Goal: Communication & Community: Ask a question

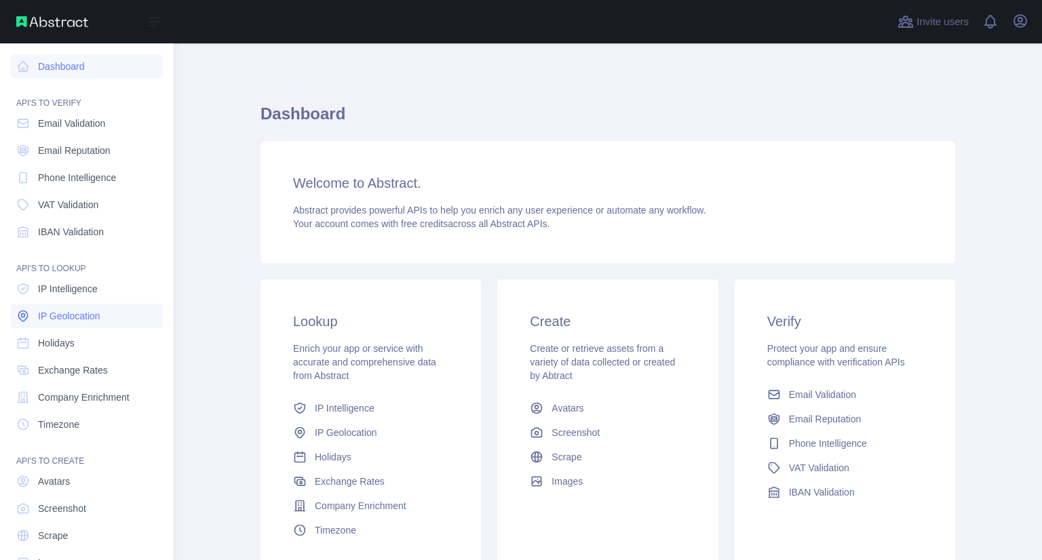
click at [57, 310] on span "IP Geolocation" at bounding box center [69, 316] width 62 height 14
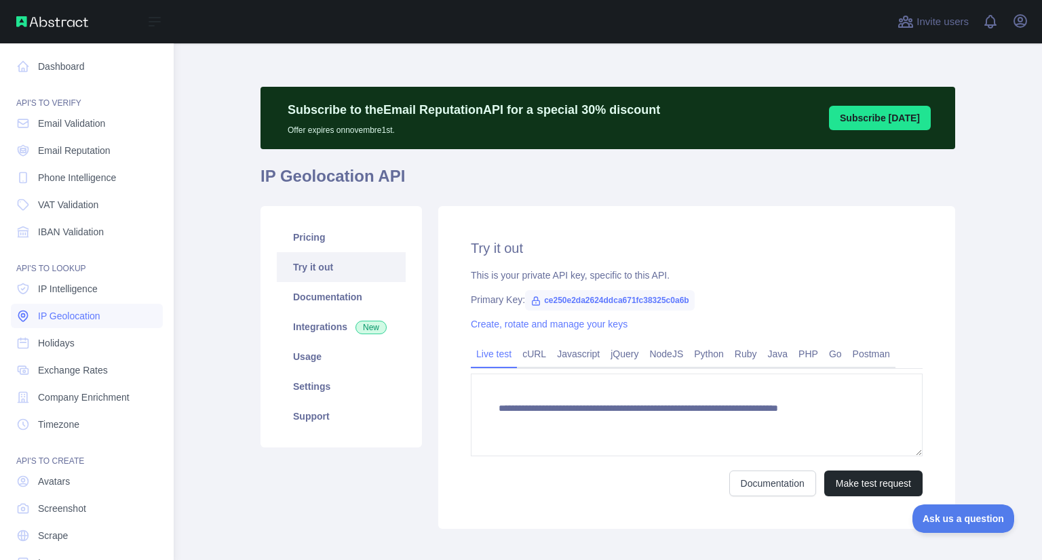
type textarea "**********"
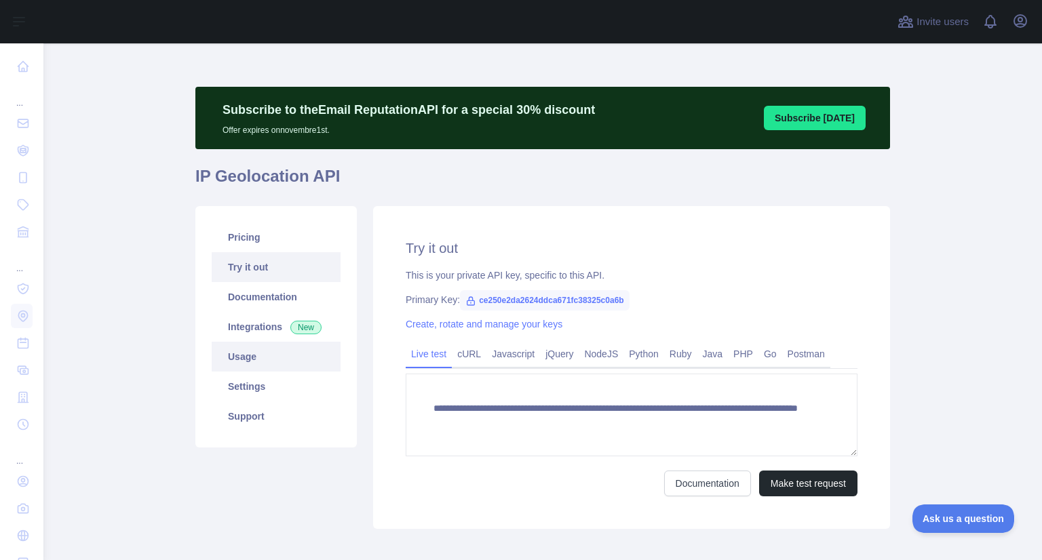
click at [244, 360] on link "Usage" at bounding box center [276, 357] width 129 height 30
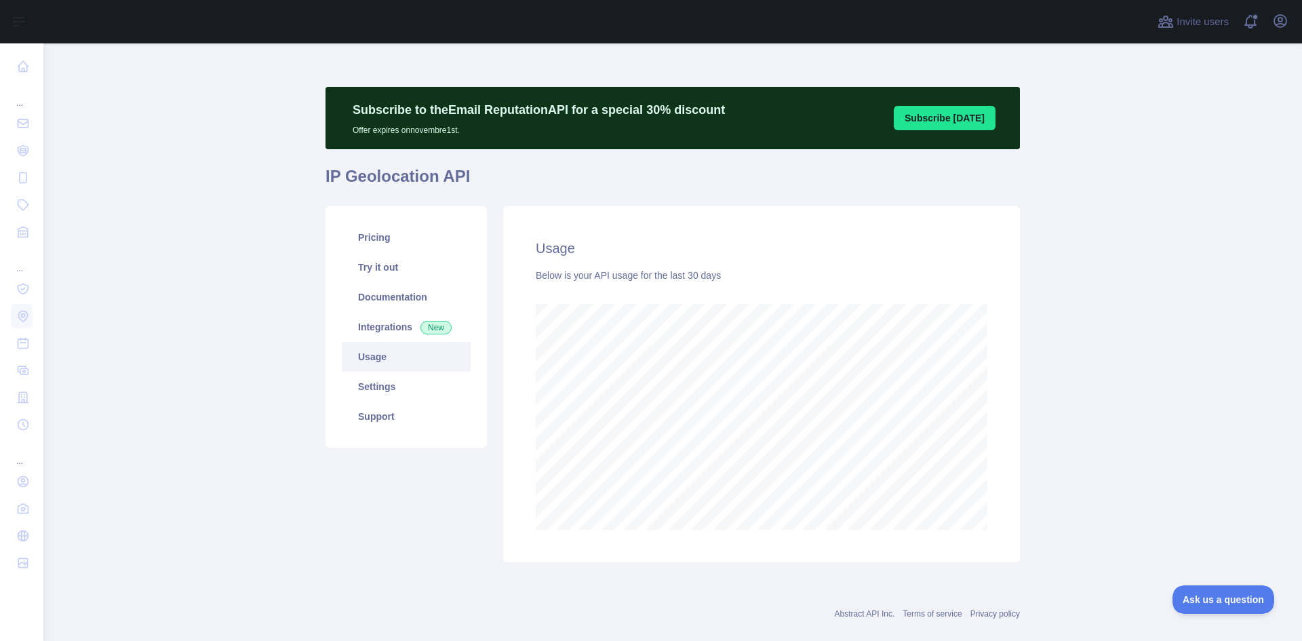
scroll to position [598, 1249]
click at [780, 75] on div "Subscribe to the Email Reputation API for a special 30 % discount Offer expires…" at bounding box center [673, 352] width 695 height 619
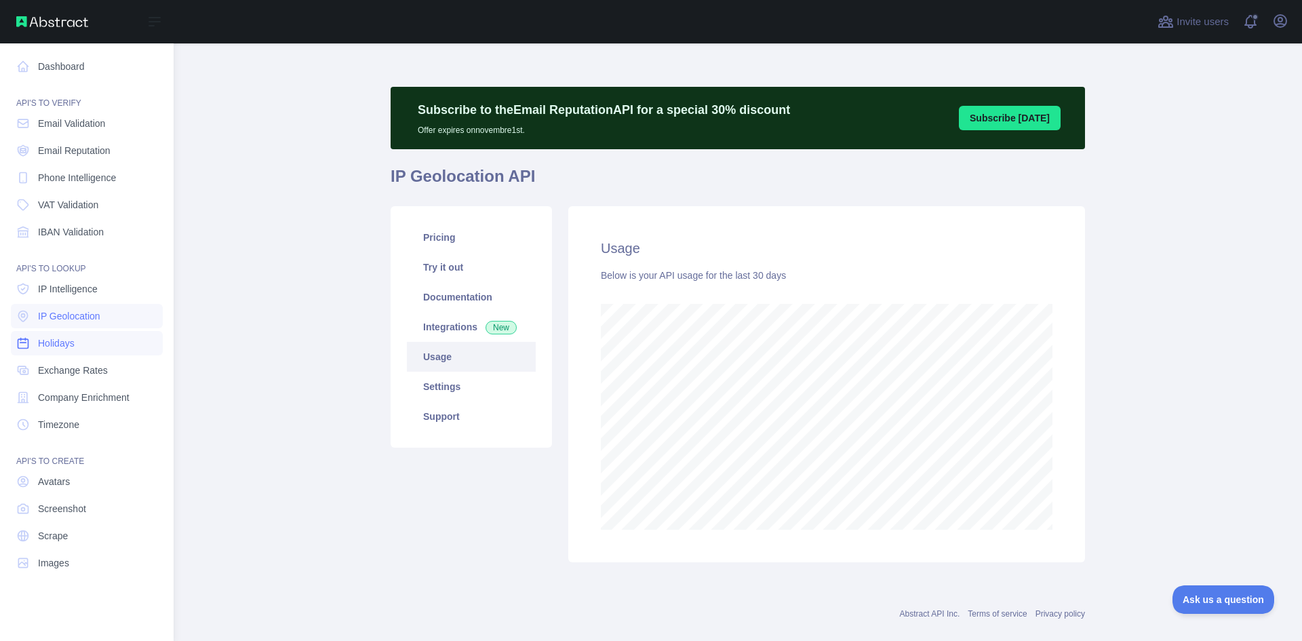
scroll to position [677733, 677212]
click at [41, 312] on span "IP Geolocation" at bounding box center [69, 316] width 62 height 14
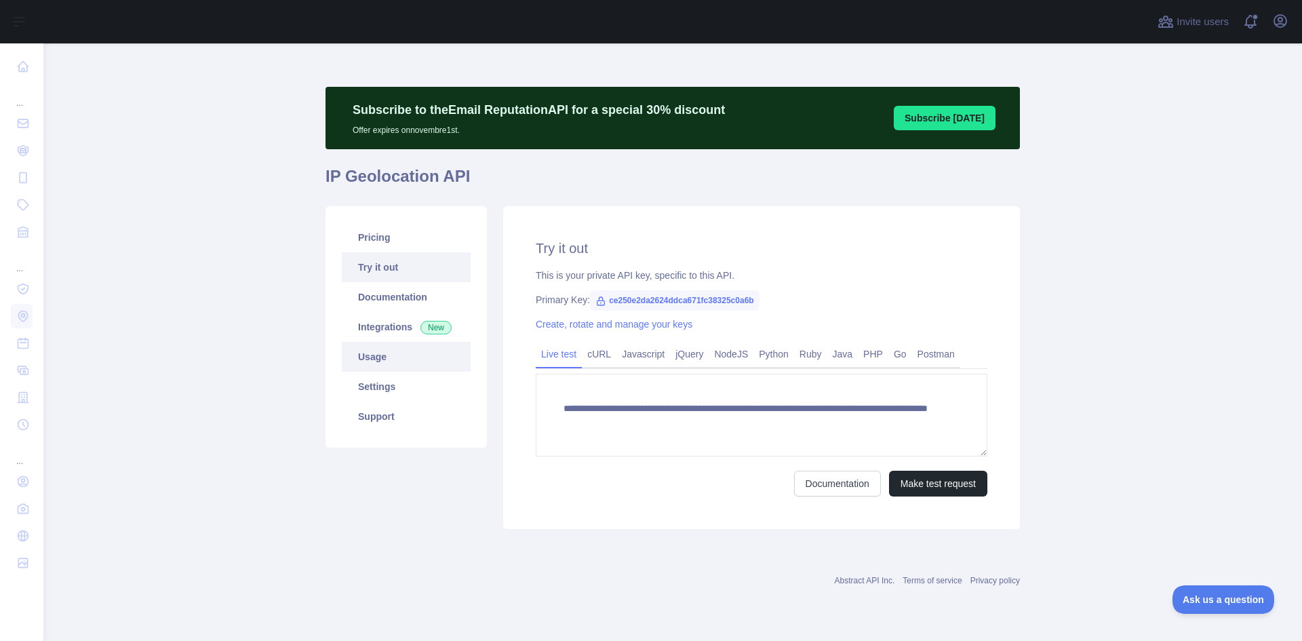
click at [410, 368] on link "Usage" at bounding box center [406, 357] width 129 height 30
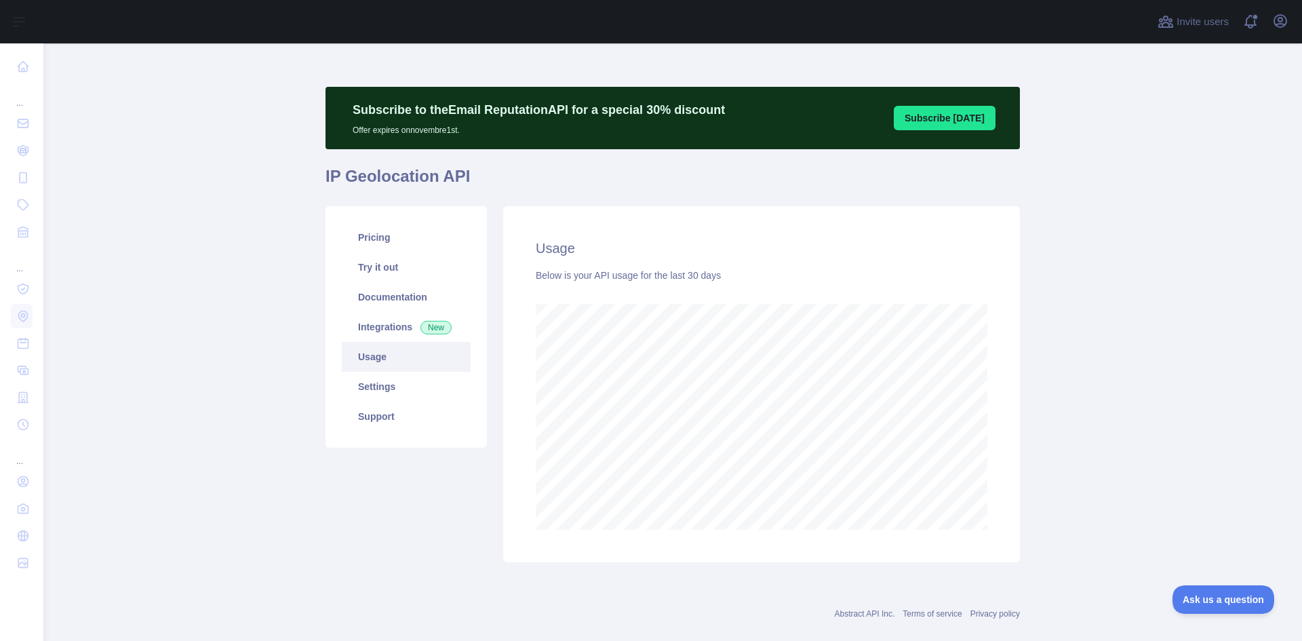
scroll to position [598, 1249]
click at [387, 329] on link "Integrations New" at bounding box center [406, 327] width 129 height 30
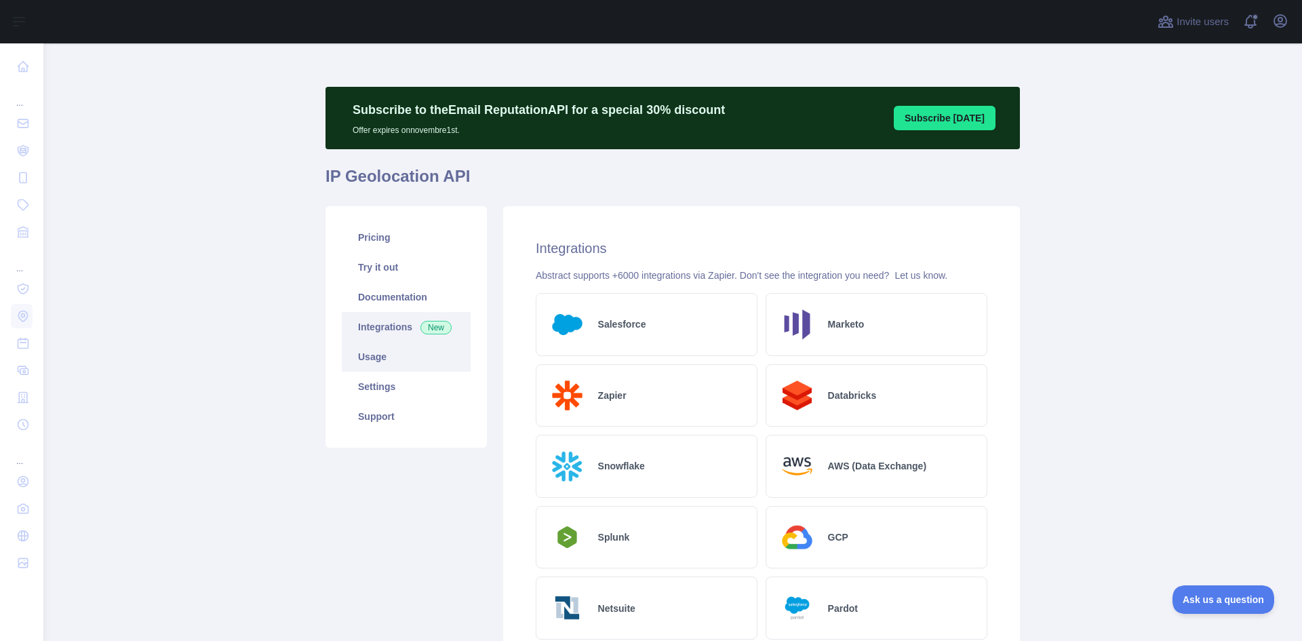
click at [402, 355] on link "Usage" at bounding box center [406, 357] width 129 height 30
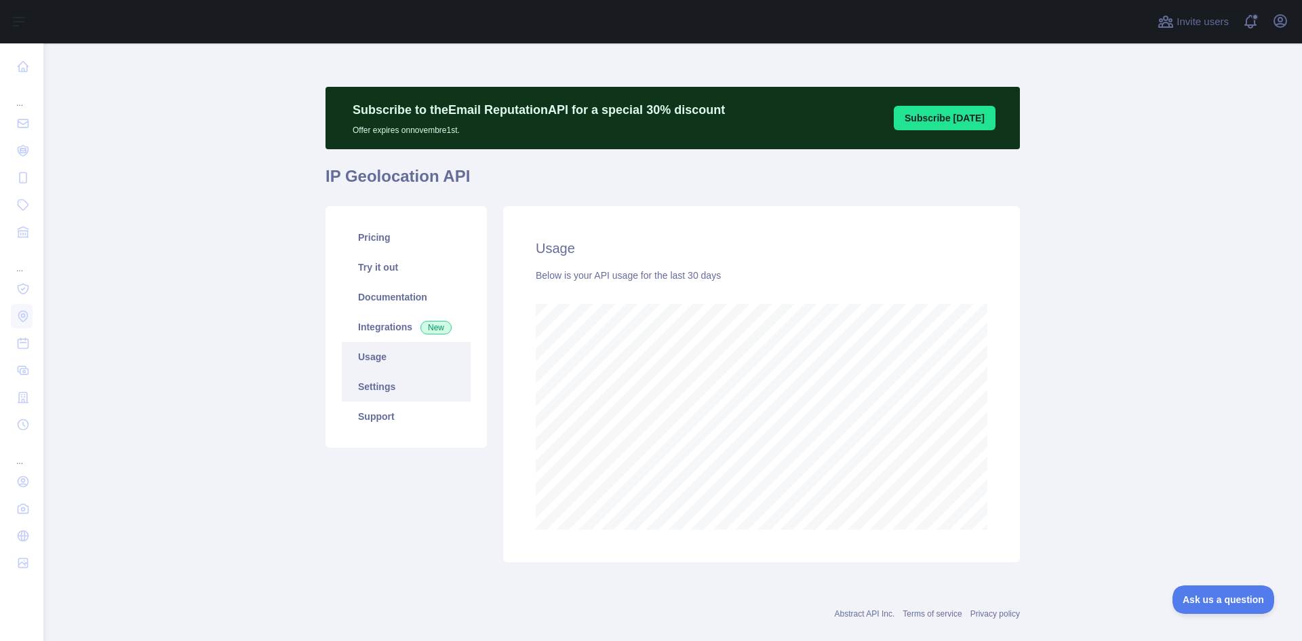
click at [410, 397] on link "Settings" at bounding box center [406, 387] width 129 height 30
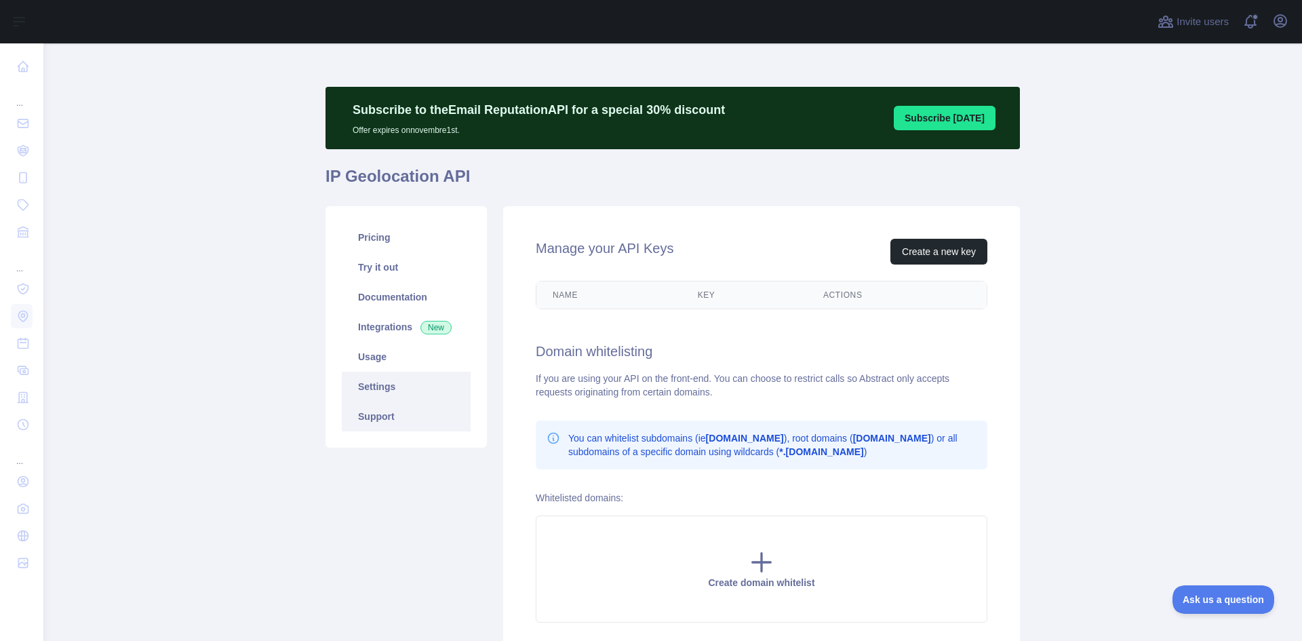
click at [401, 417] on link "Support" at bounding box center [406, 417] width 129 height 30
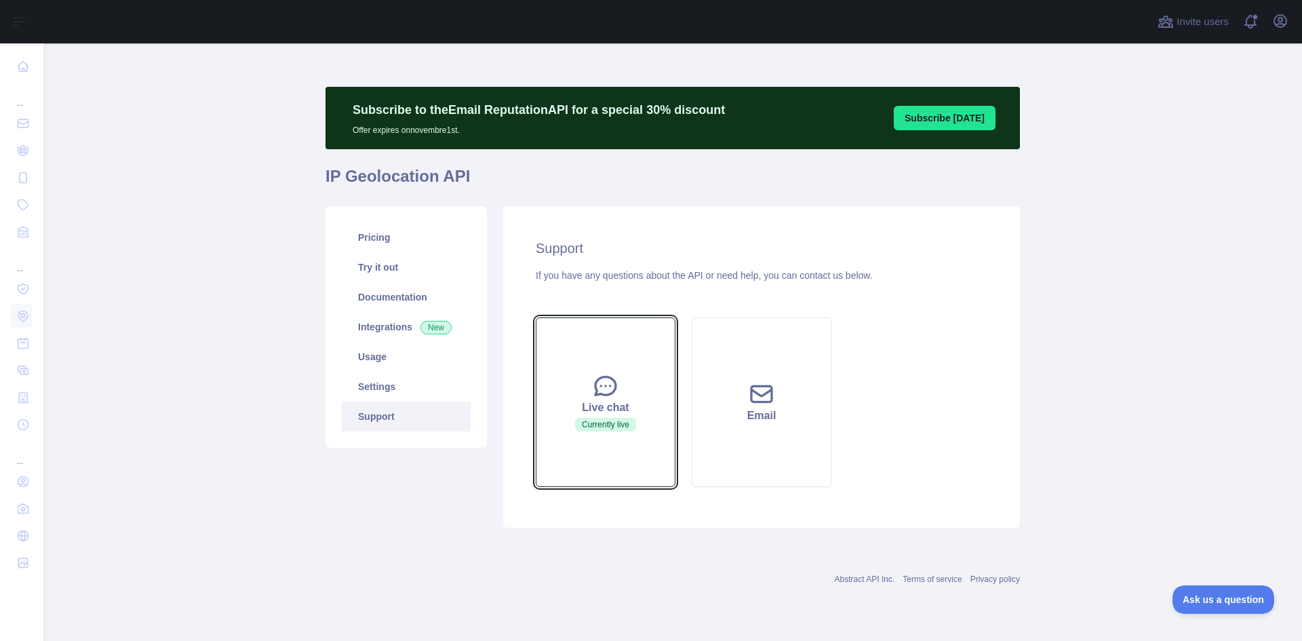
click at [653, 376] on button "Live chat Currently live" at bounding box center [606, 402] width 140 height 170
click at [654, 365] on button "Live chat Currently live" at bounding box center [606, 402] width 140 height 170
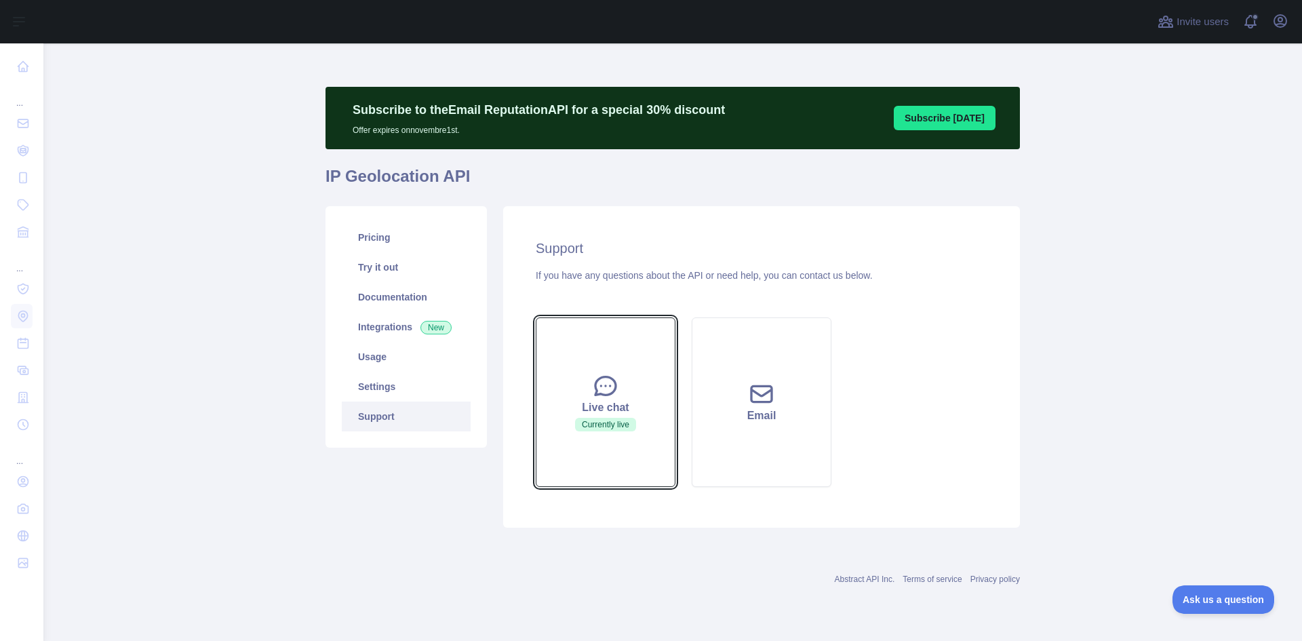
click at [654, 365] on button "Live chat Currently live" at bounding box center [606, 402] width 140 height 170
click at [653, 365] on button "Live chat Currently live" at bounding box center [606, 402] width 140 height 170
drag, startPoint x: 653, startPoint y: 365, endPoint x: 594, endPoint y: 383, distance: 61.8
click at [651, 368] on button "Live chat Currently live" at bounding box center [606, 402] width 140 height 170
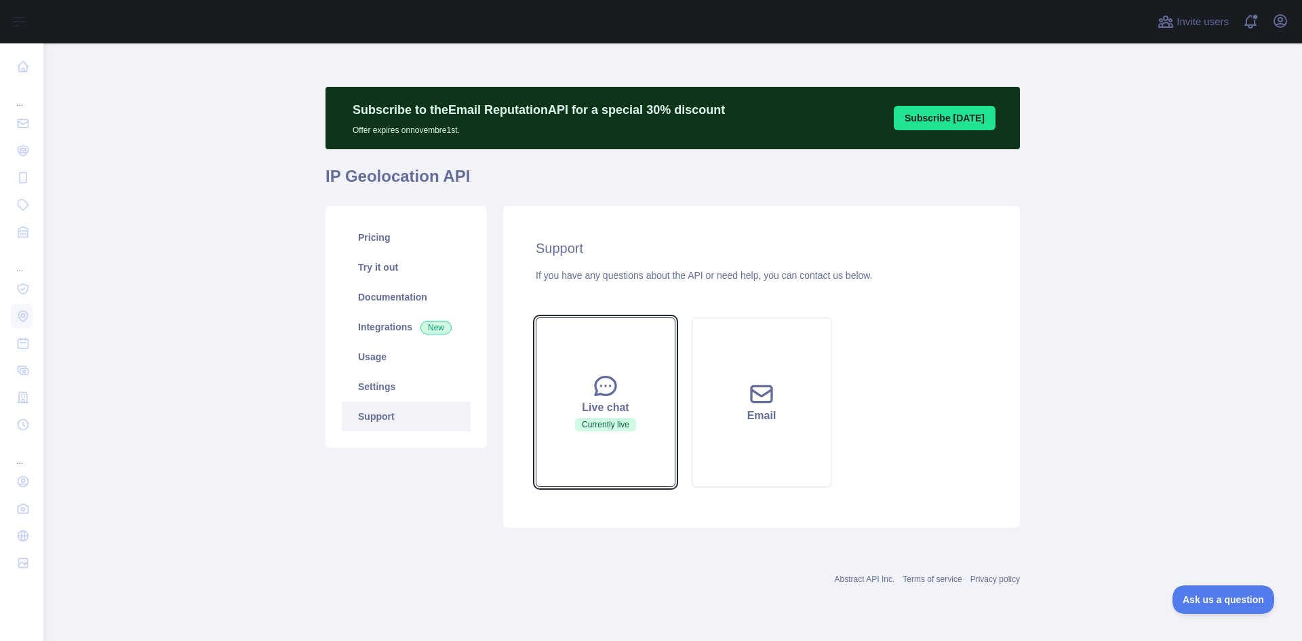
click at [594, 383] on icon at bounding box center [605, 385] width 27 height 27
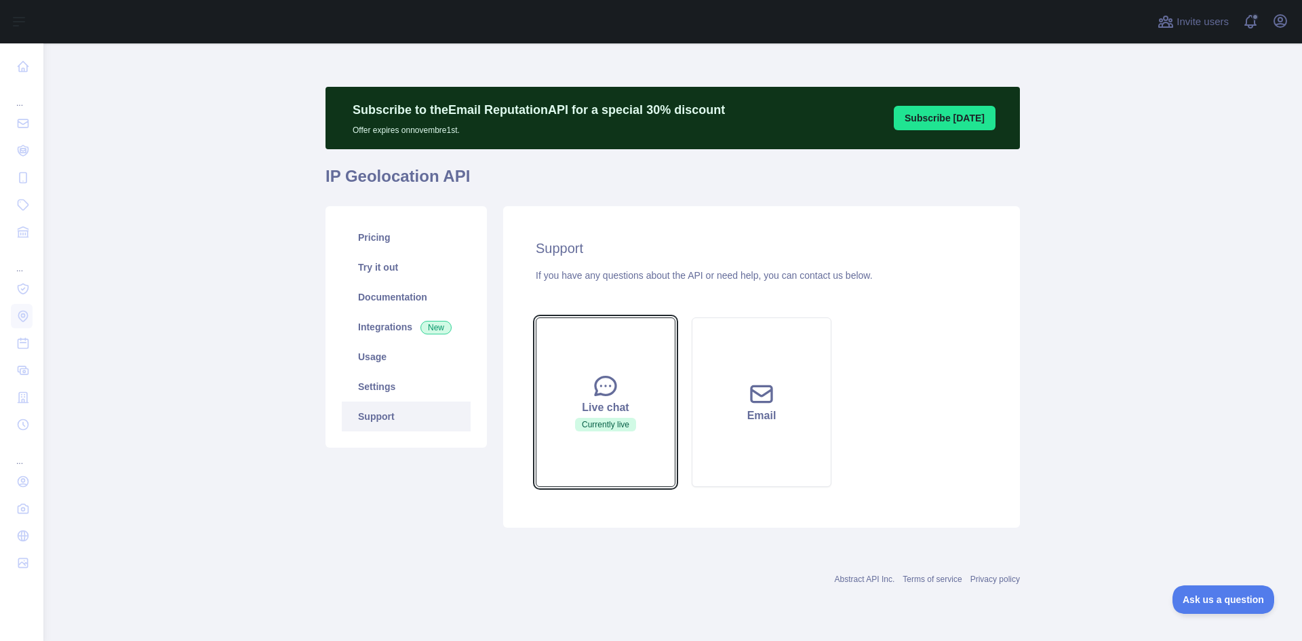
click at [594, 383] on icon at bounding box center [605, 385] width 27 height 27
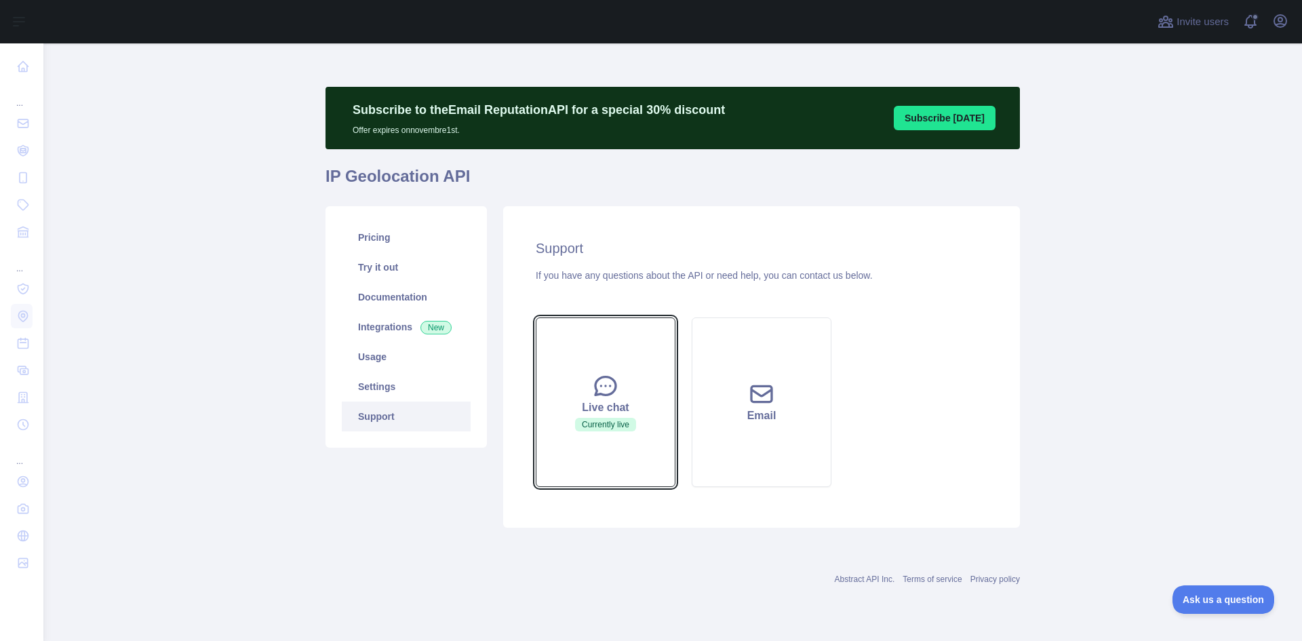
click at [594, 383] on icon at bounding box center [605, 385] width 27 height 27
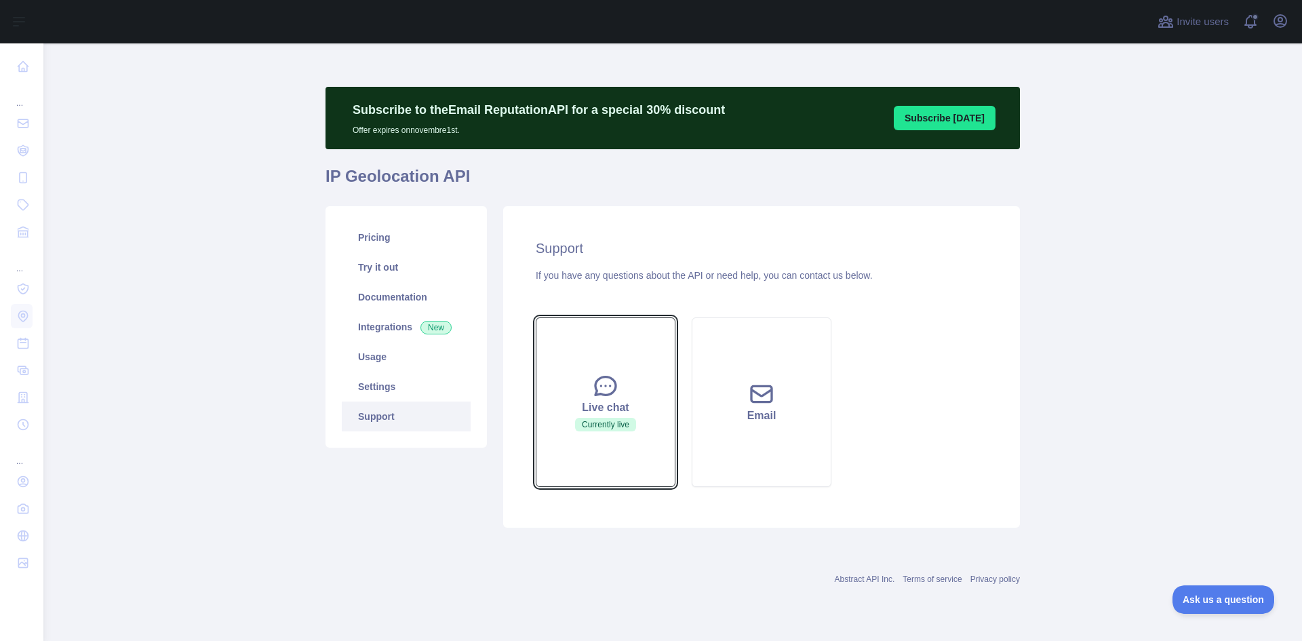
click at [594, 383] on icon at bounding box center [605, 385] width 27 height 27
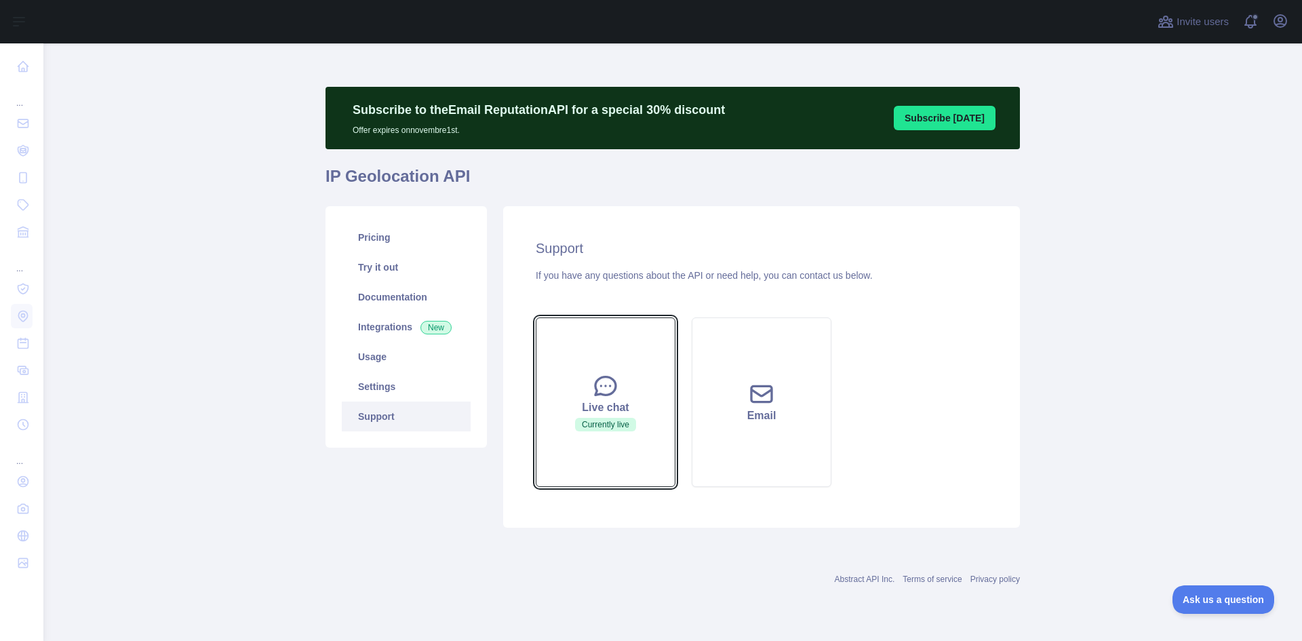
click at [594, 383] on icon at bounding box center [605, 385] width 27 height 27
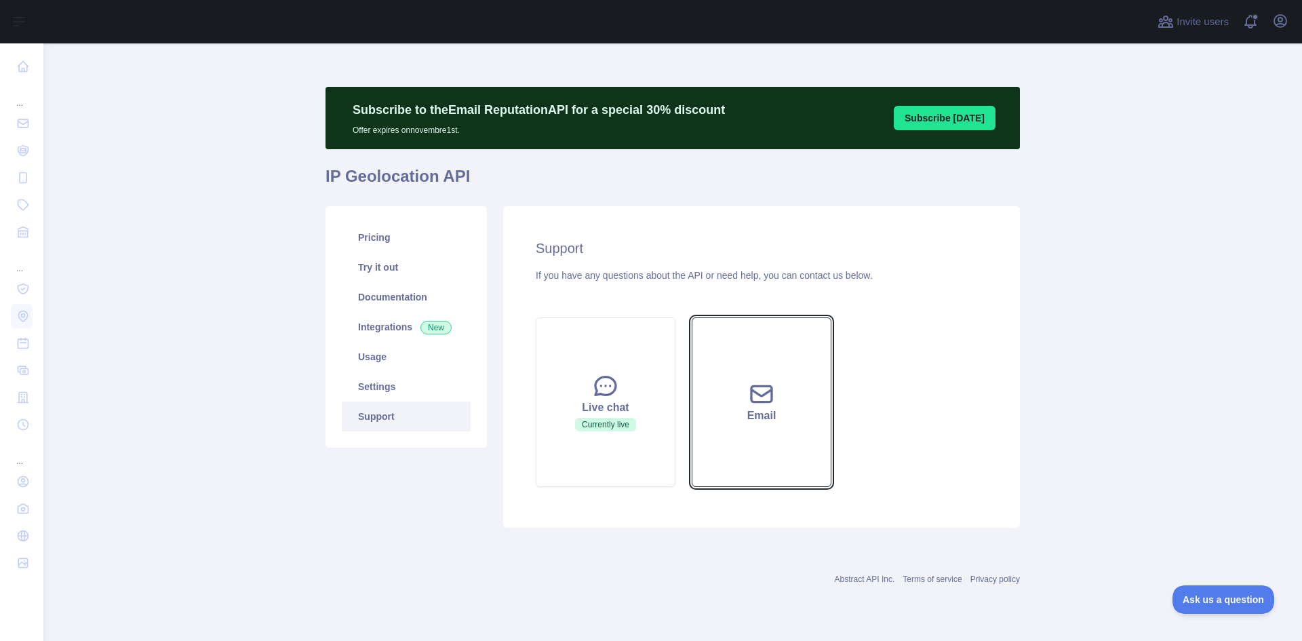
click at [710, 385] on button "Email" at bounding box center [762, 402] width 140 height 170
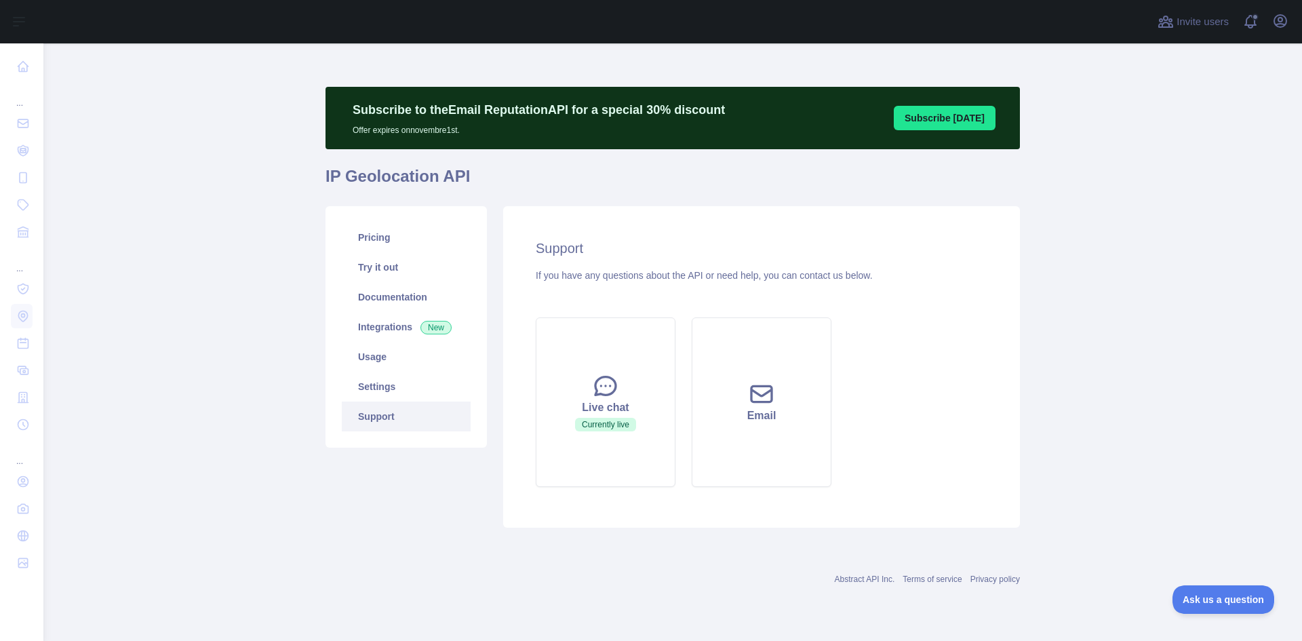
click at [982, 325] on div "Live chat Currently live Email" at bounding box center [762, 402] width 468 height 186
click at [608, 383] on icon at bounding box center [605, 385] width 27 height 27
click at [1041, 560] on span "Ask us a question" at bounding box center [1217, 597] width 102 height 9
click at [1041, 560] on span "Ask us a question" at bounding box center [1217, 597] width 98 height 9
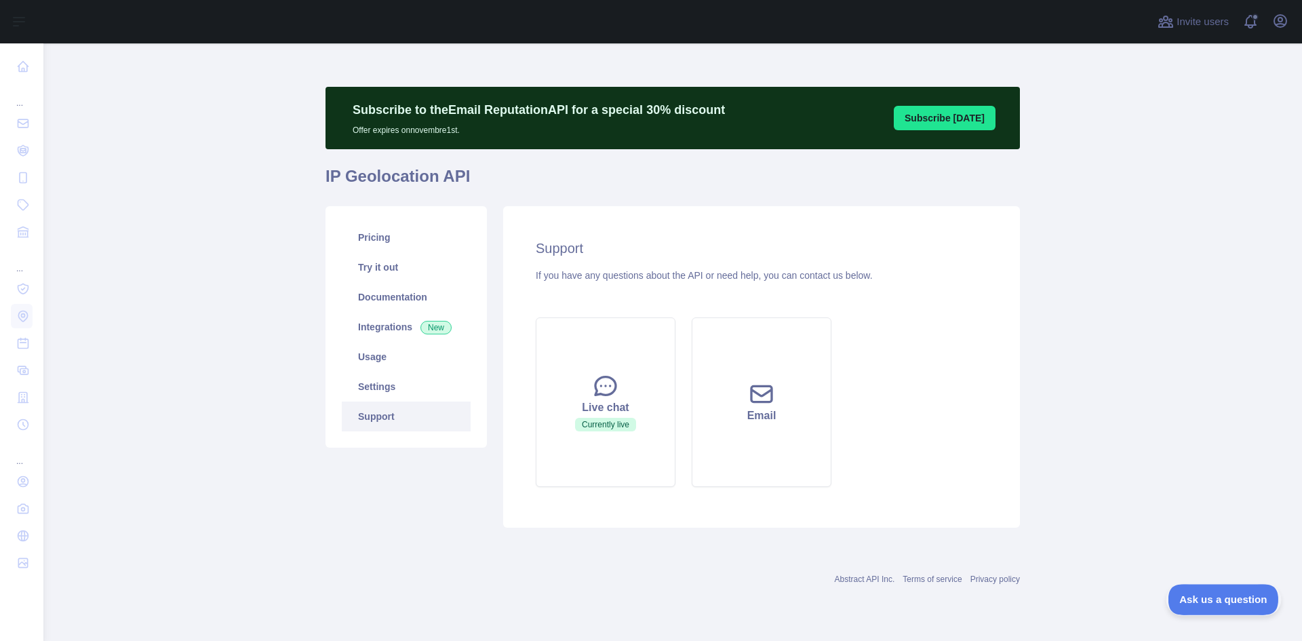
click at [1041, 560] on span "Ask us a question" at bounding box center [1217, 597] width 98 height 9
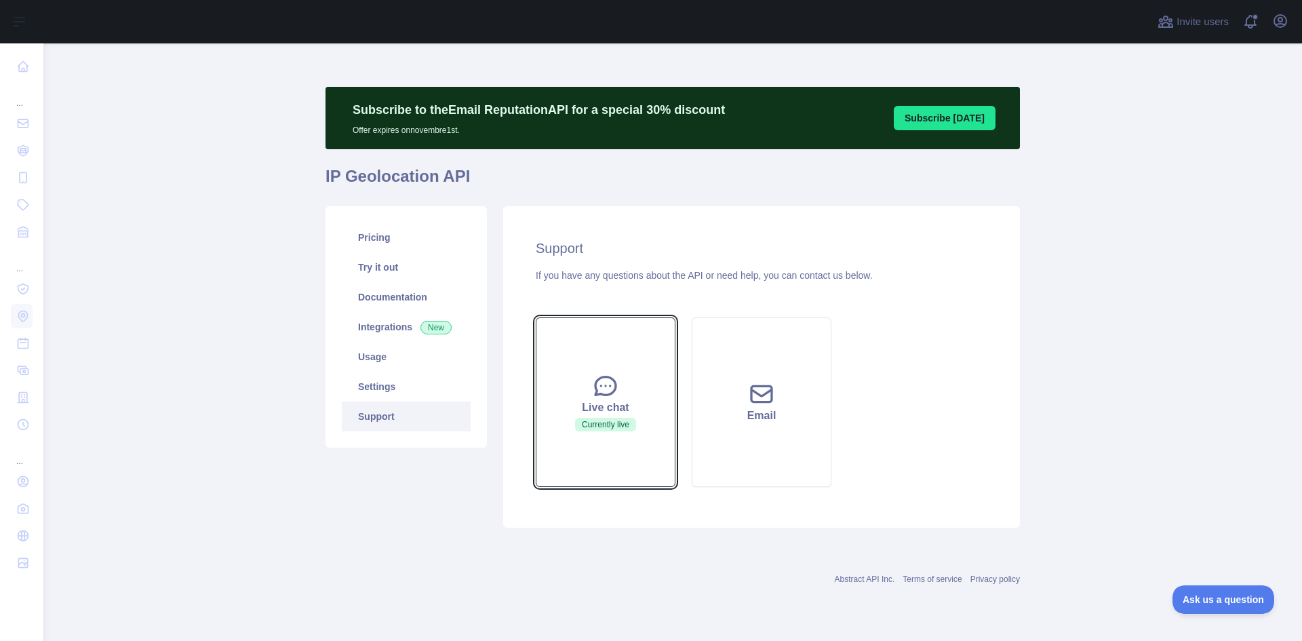
click at [644, 366] on button "Live chat Currently live" at bounding box center [606, 402] width 140 height 170
click at [644, 365] on button "Live chat Currently live" at bounding box center [606, 402] width 140 height 170
click at [623, 469] on button "Live chat Currently live" at bounding box center [606, 402] width 140 height 170
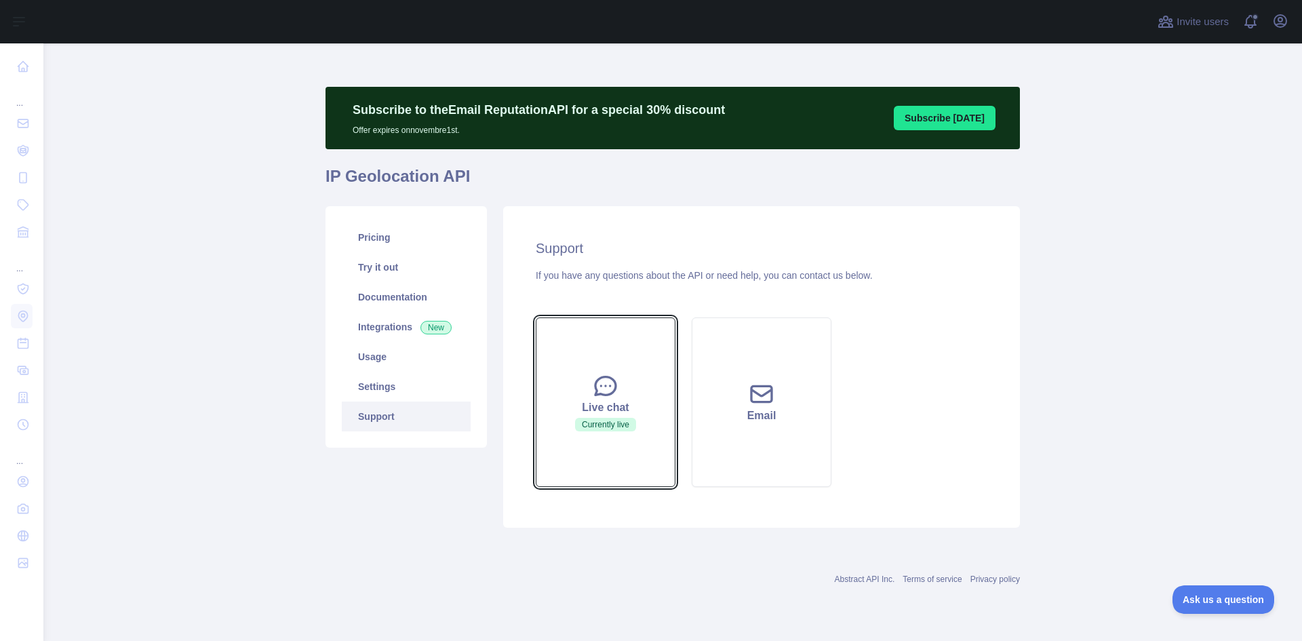
click at [623, 469] on button "Live chat Currently live" at bounding box center [606, 402] width 140 height 170
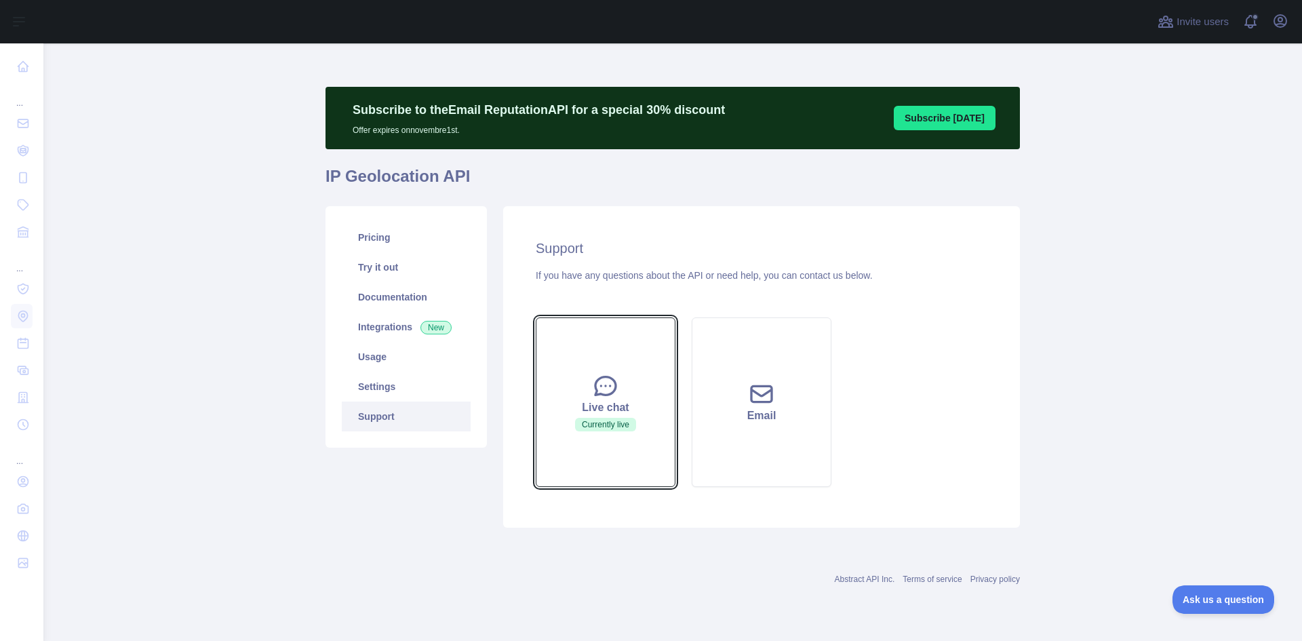
click at [623, 469] on button "Live chat Currently live" at bounding box center [606, 402] width 140 height 170
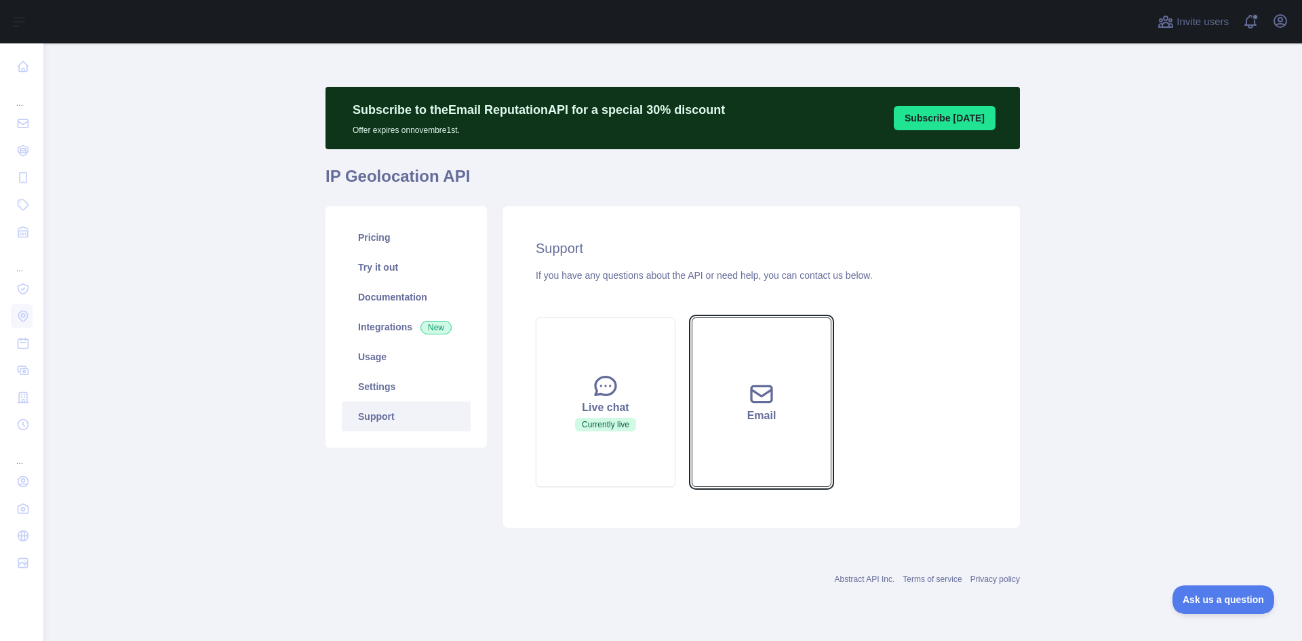
click at [813, 455] on button "Email" at bounding box center [762, 402] width 140 height 170
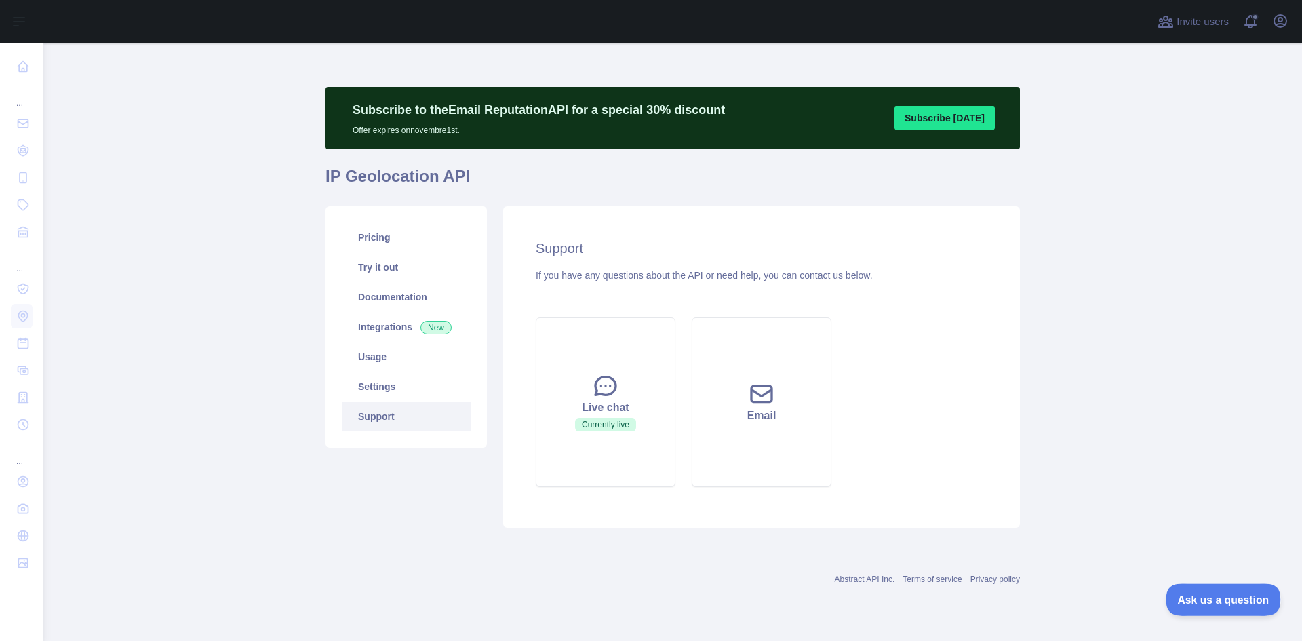
click at [1201, 593] on span "Ask us a question" at bounding box center [1217, 597] width 102 height 9
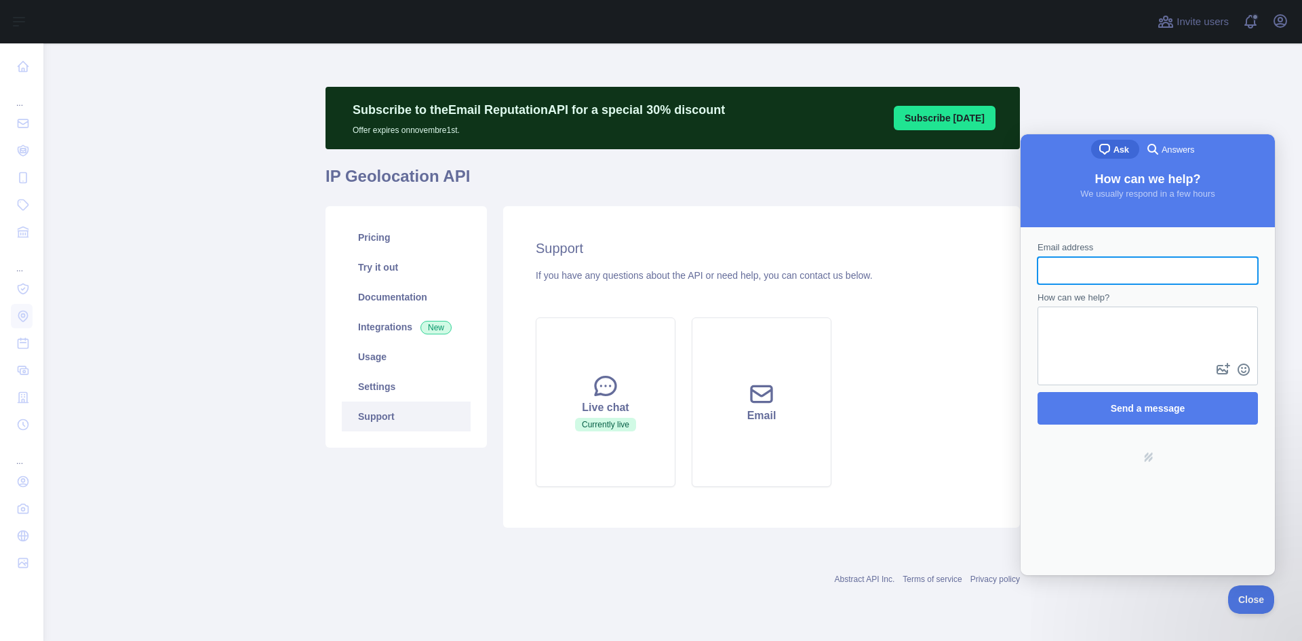
click at [1101, 275] on input "Email address" at bounding box center [1148, 270] width 199 height 24
type input "**********"
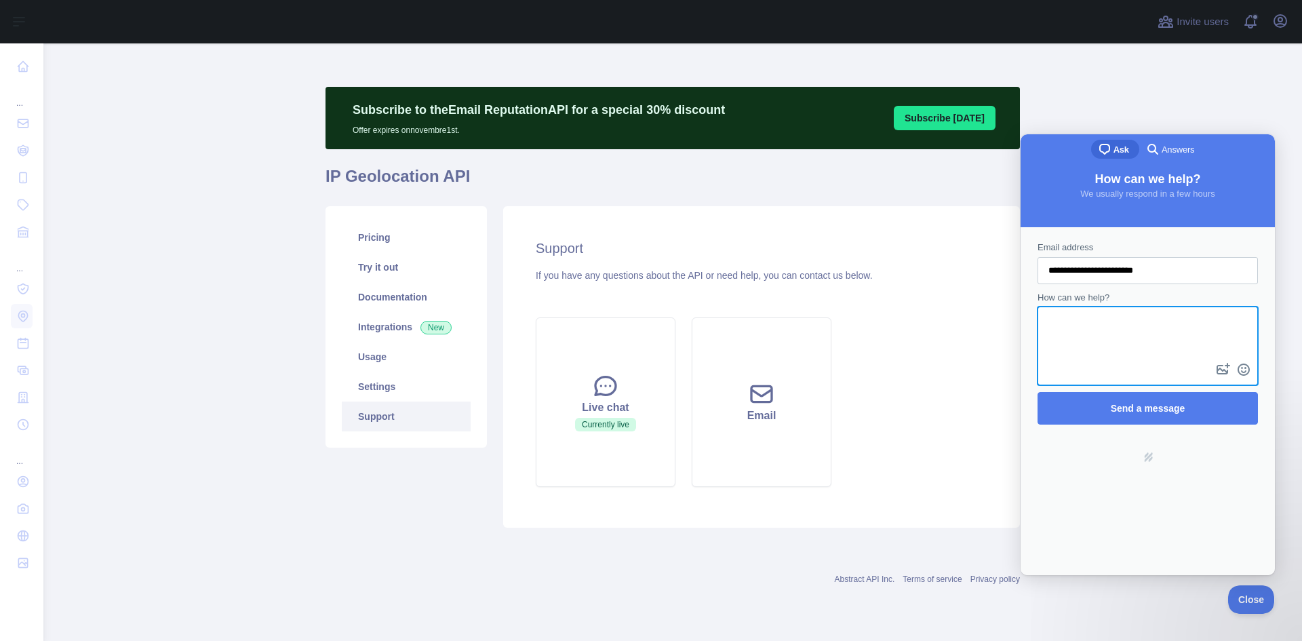
click at [1126, 321] on textarea "How can we help?" at bounding box center [1148, 334] width 218 height 52
type textarea "**********"
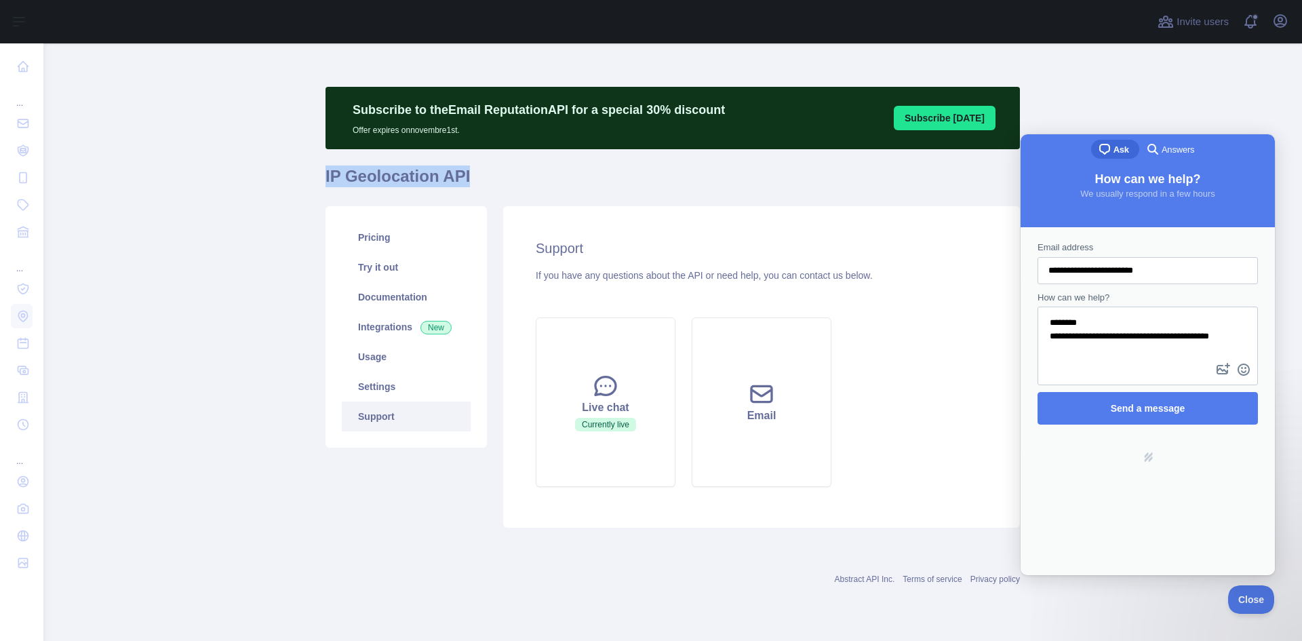
drag, startPoint x: 324, startPoint y: 175, endPoint x: 484, endPoint y: 182, distance: 160.2
click at [484, 184] on main "Subscribe to the Email Reputation API for a special 30 % discount Offer expires…" at bounding box center [672, 342] width 1259 height 598
copy h1 "IP Geolocation API"
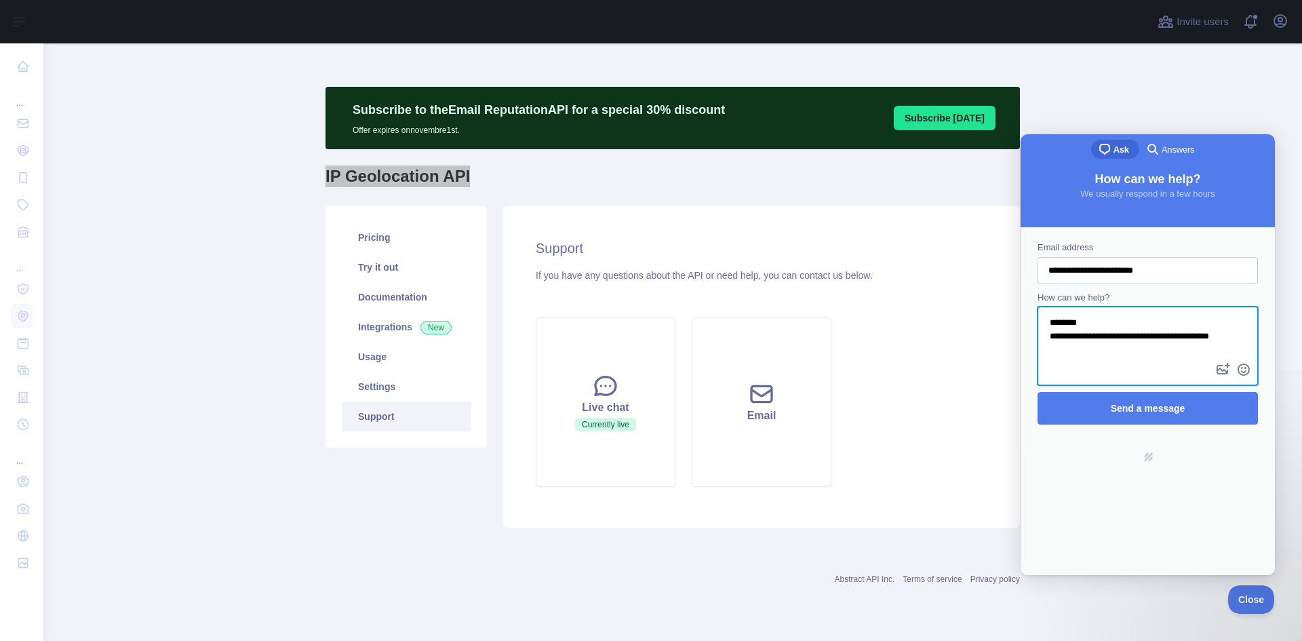
scroll to position [5, 0]
drag, startPoint x: 1081, startPoint y: 353, endPoint x: 1219, endPoint y: 331, distance: 139.4
click at [1219, 331] on textarea "**********" at bounding box center [1148, 334] width 218 height 52
paste textarea "**********"
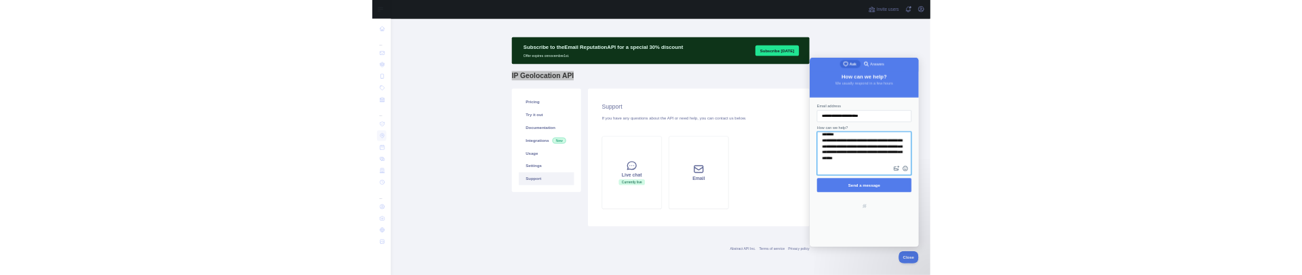
scroll to position [0, 0]
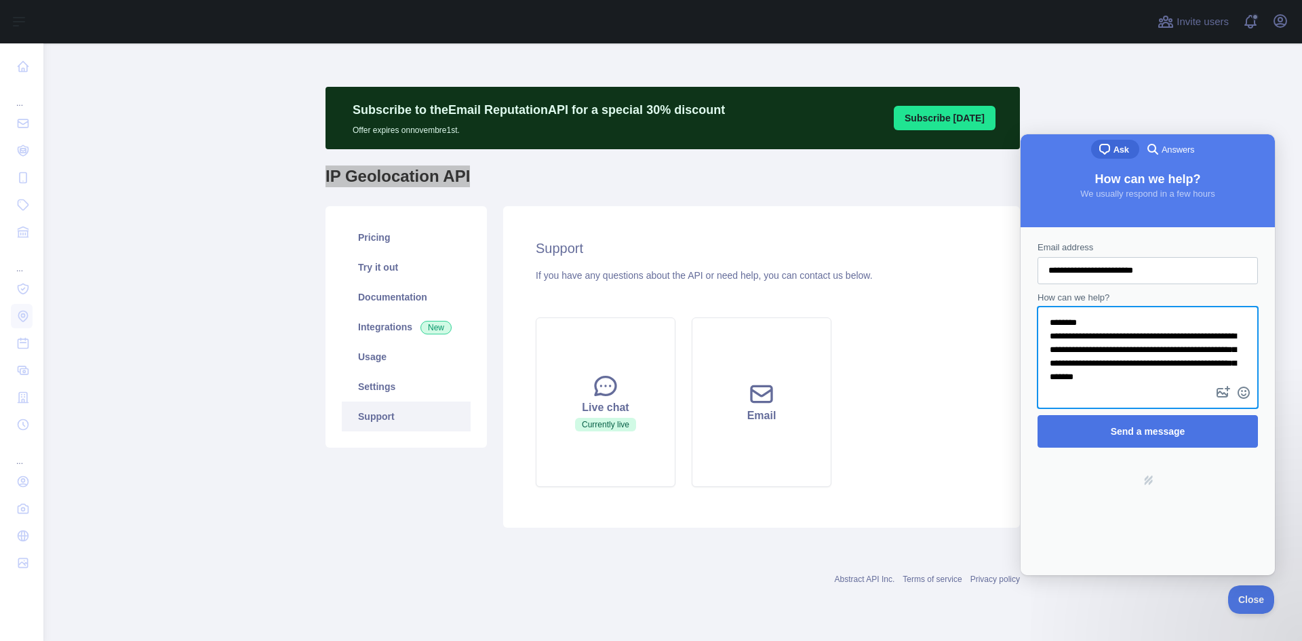
type textarea "**********"
click at [1177, 423] on span "Send a message" at bounding box center [1148, 431] width 191 height 31
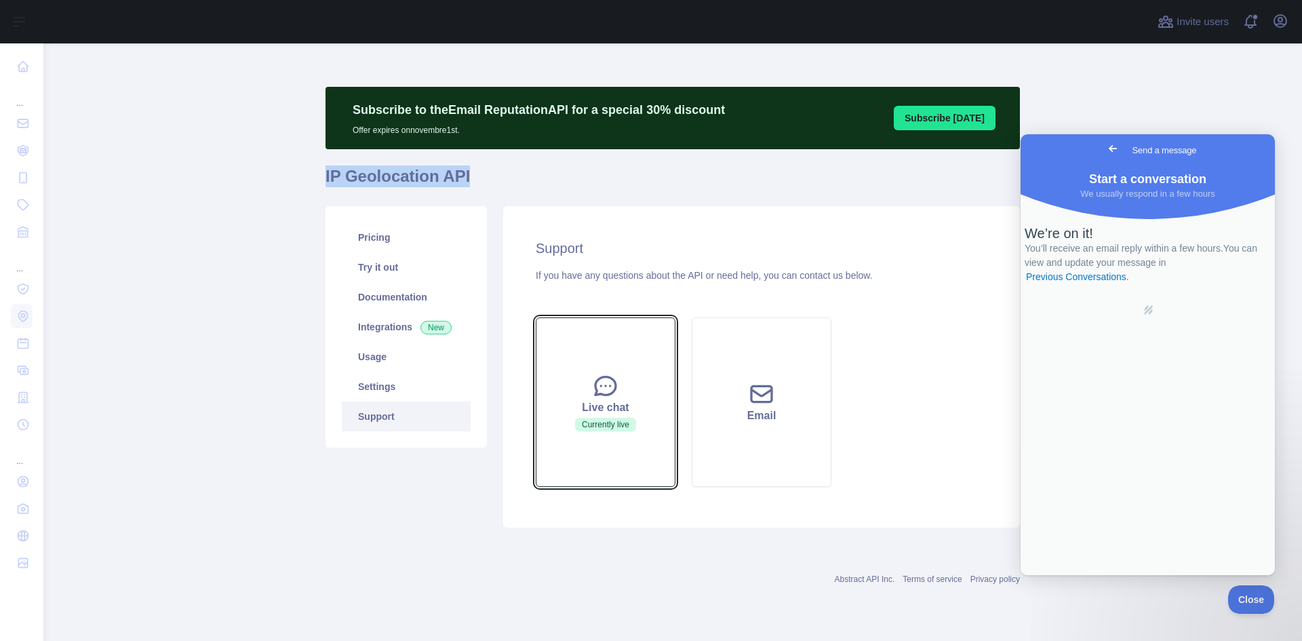
click at [606, 383] on icon at bounding box center [605, 385] width 27 height 27
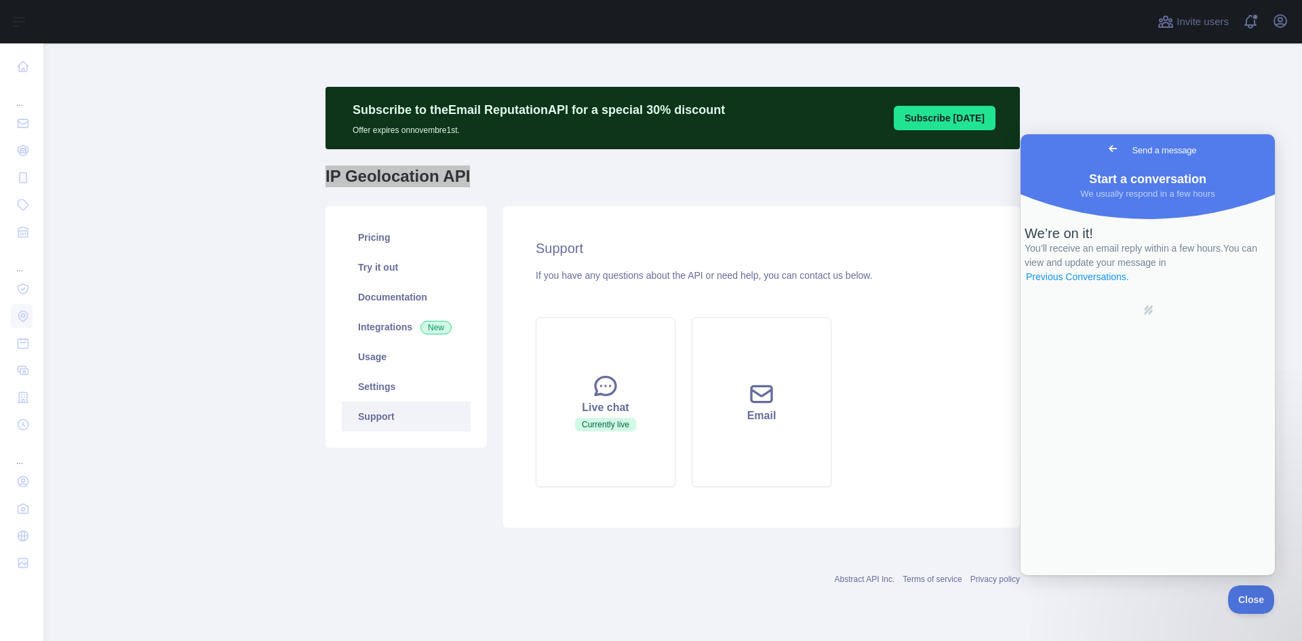
click at [1116, 284] on link "Previous Conversations ." at bounding box center [1078, 277] width 106 height 14
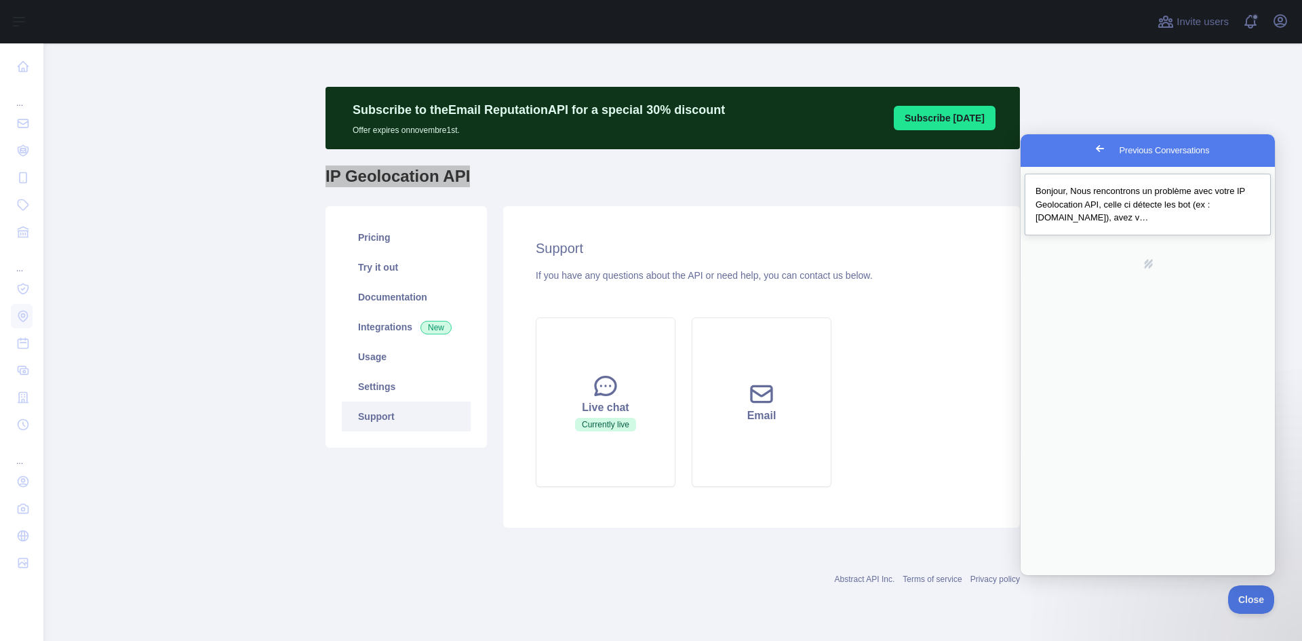
click at [1098, 218] on span "Bonjour, Nous rencontrons un problème avec votre IP Geolocation API, celle ci d…" at bounding box center [1141, 204] width 210 height 37
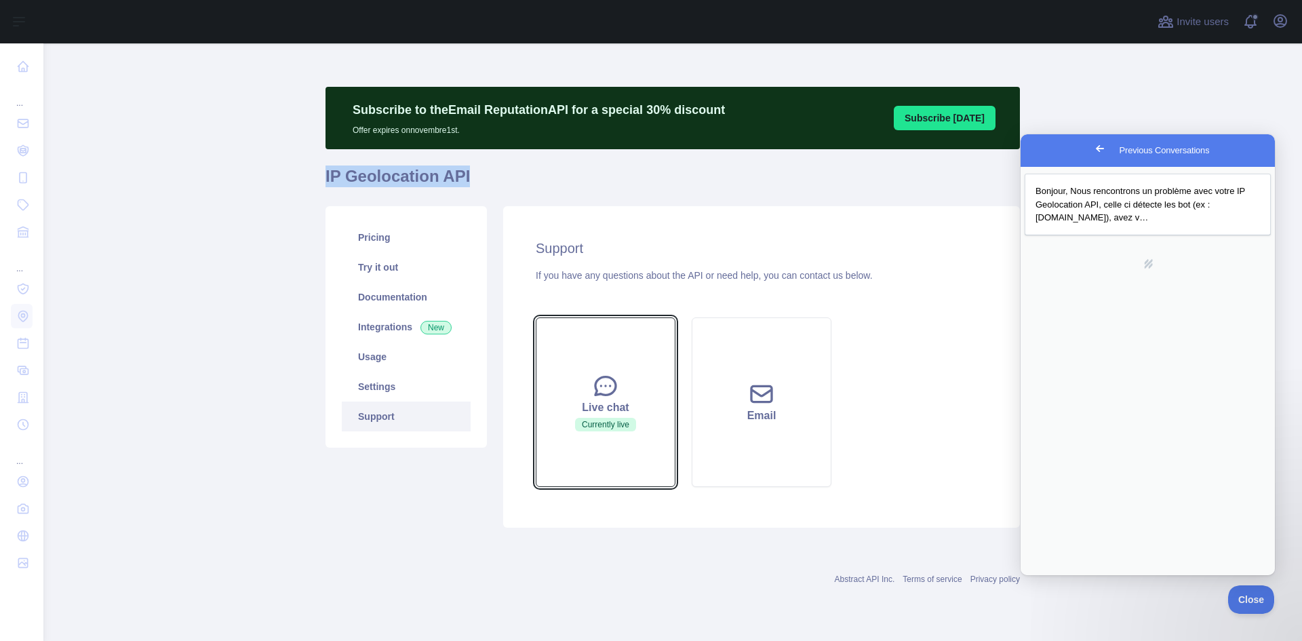
click at [596, 387] on icon at bounding box center [606, 386] width 20 height 18
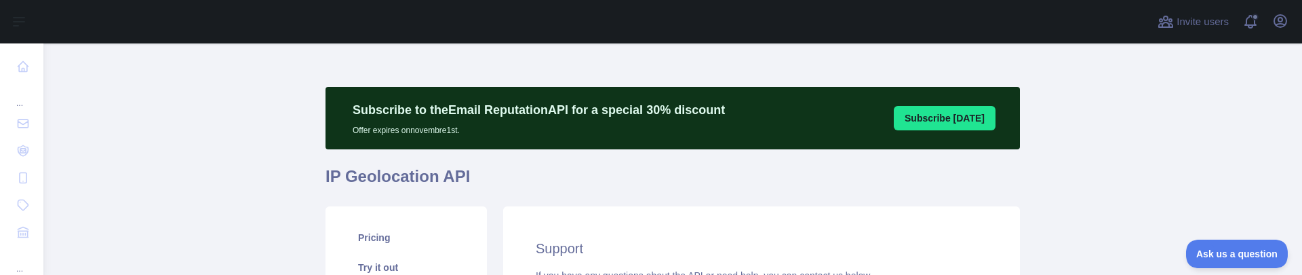
click at [218, 136] on main "Subscribe to the Email Reputation API for a special 30 % discount Offer expires…" at bounding box center [672, 158] width 1259 height 231
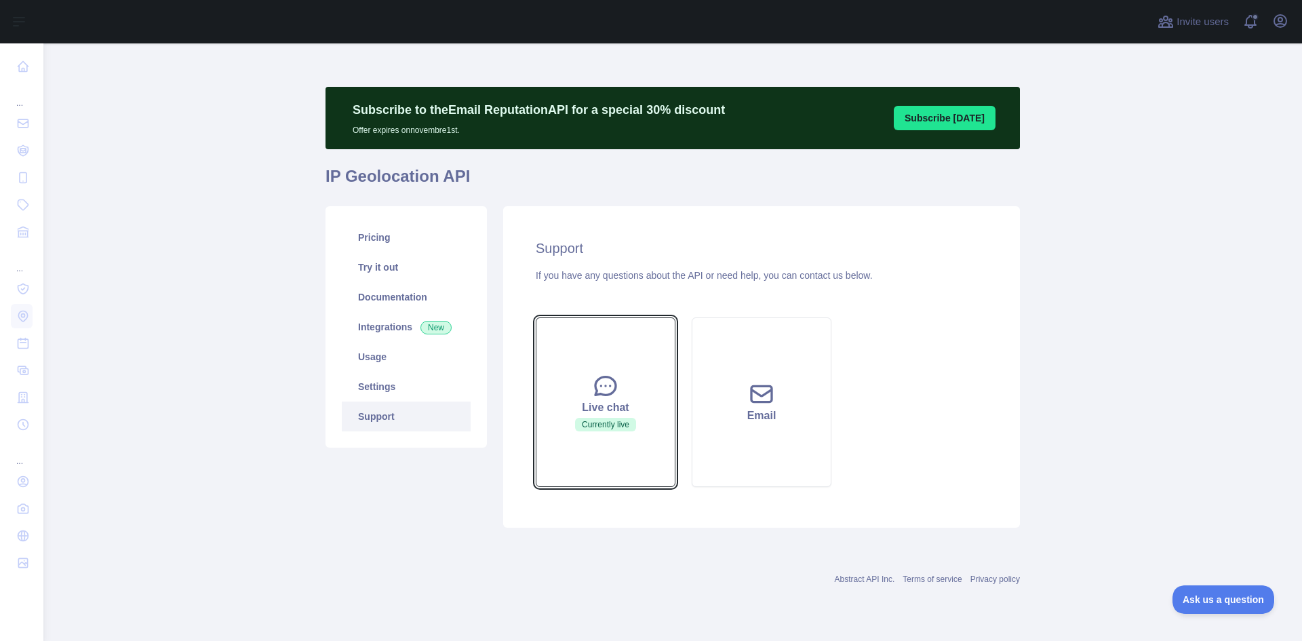
click at [642, 274] on button "Live chat Currently live" at bounding box center [606, 402] width 140 height 170
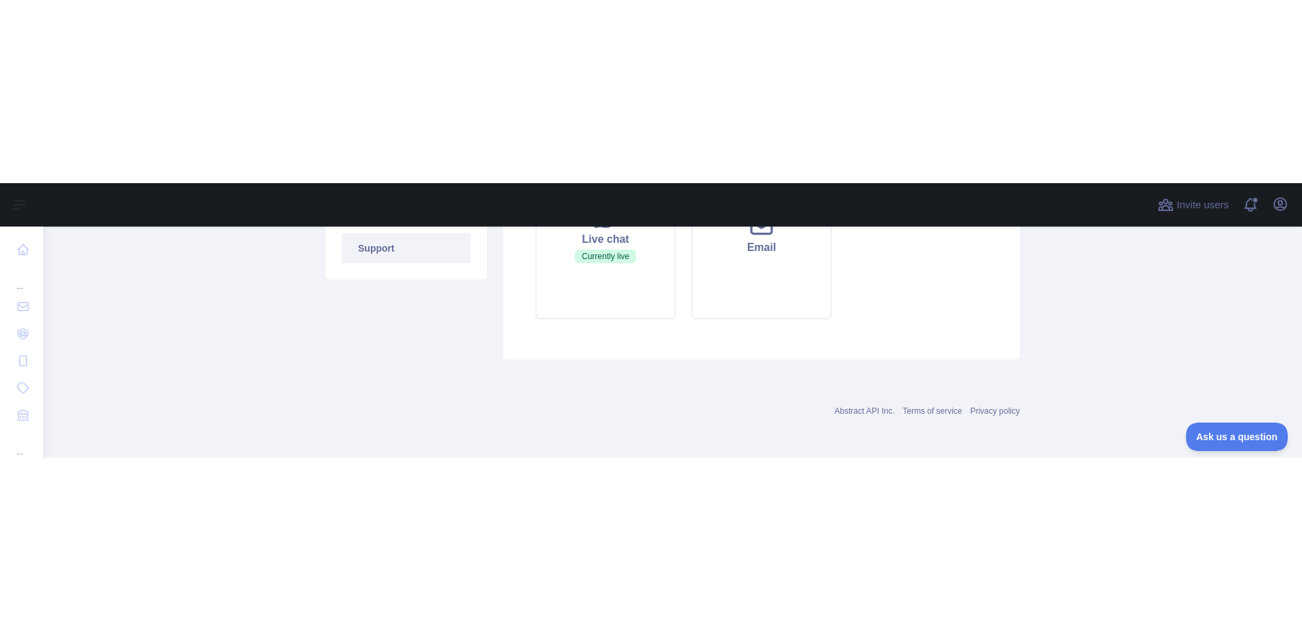
scroll to position [353, 0]
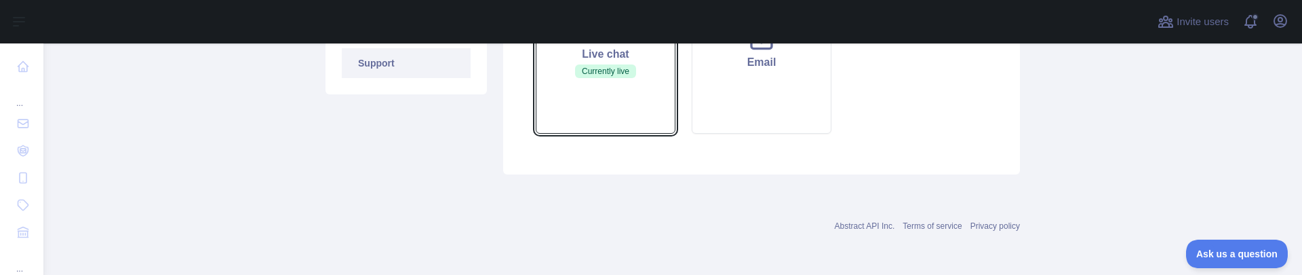
click at [555, 104] on button "Live chat Currently live" at bounding box center [606, 49] width 140 height 170
click at [562, 92] on button "Live chat Currently live" at bounding box center [606, 49] width 140 height 170
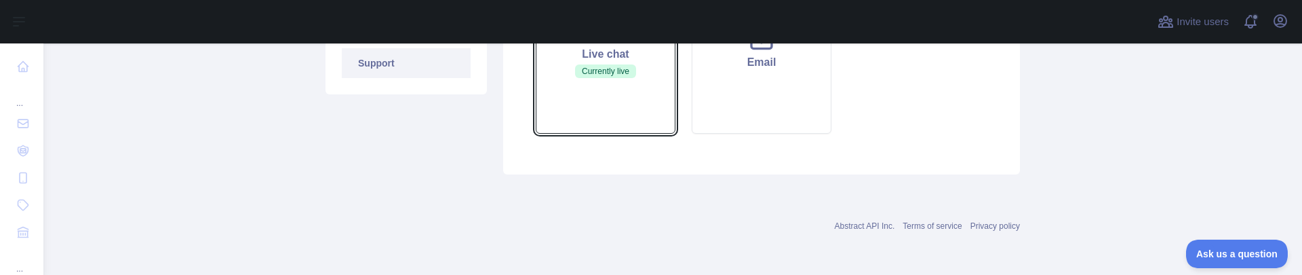
click at [562, 92] on button "Live chat Currently live" at bounding box center [606, 49] width 140 height 170
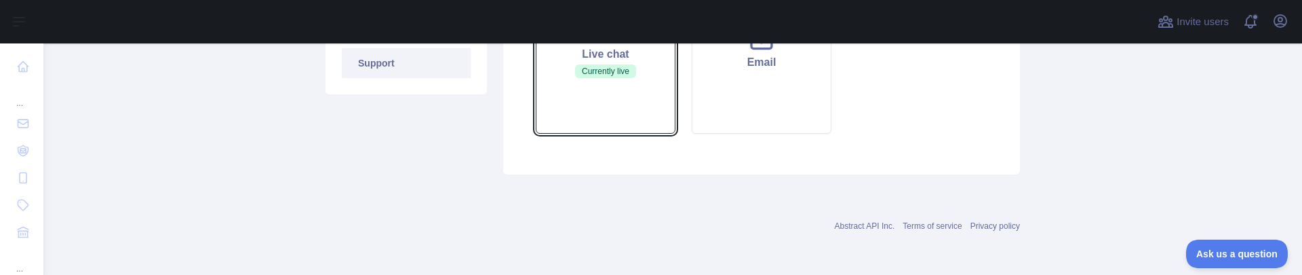
click at [562, 92] on button "Live chat Currently live" at bounding box center [606, 49] width 140 height 170
click at [643, 105] on button "Live chat Currently live" at bounding box center [606, 49] width 140 height 170
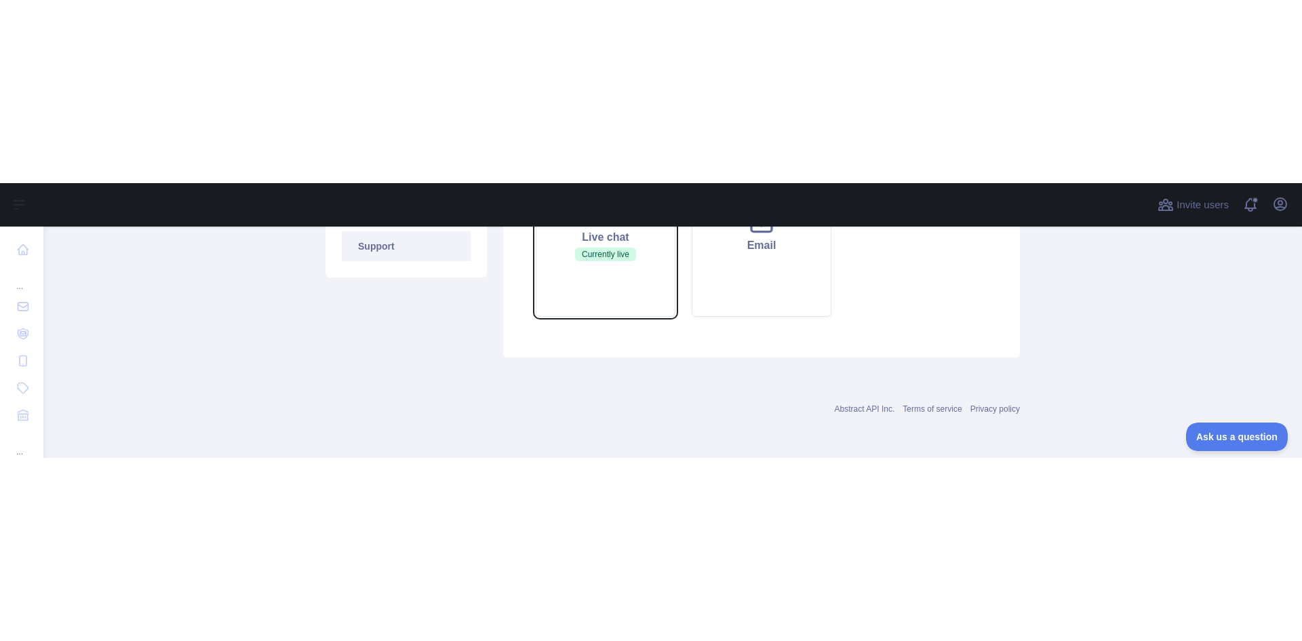
scroll to position [0, 0]
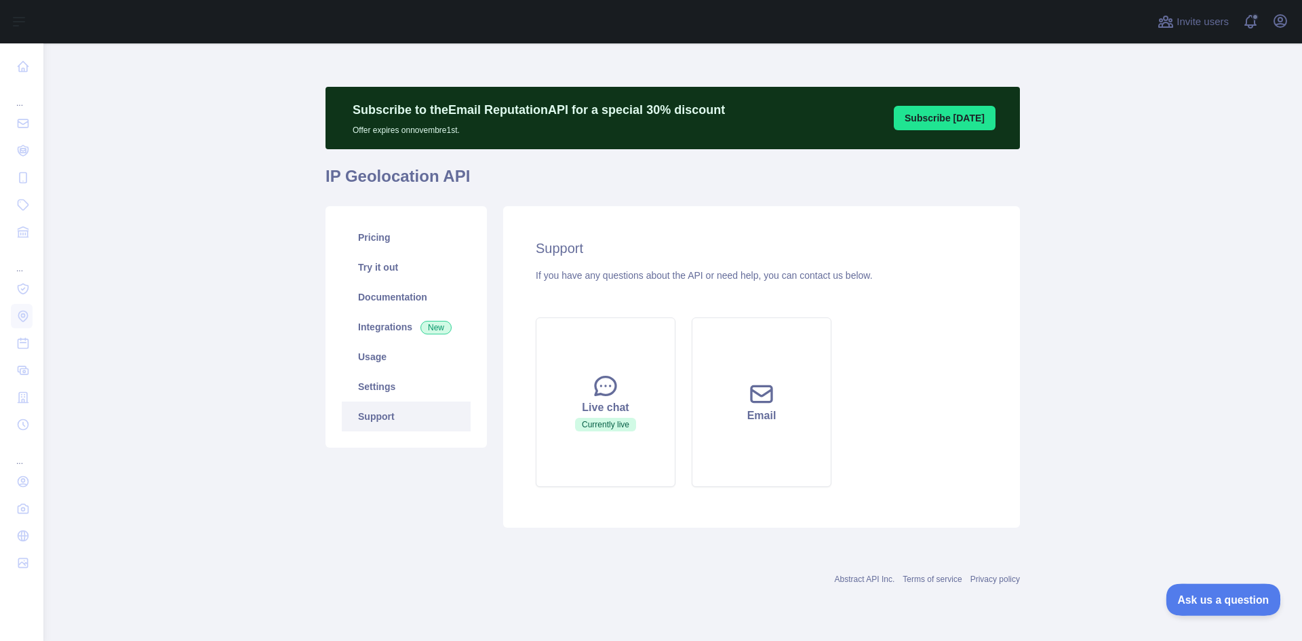
click at [1217, 274] on button "Ask us a question" at bounding box center [1217, 597] width 102 height 28
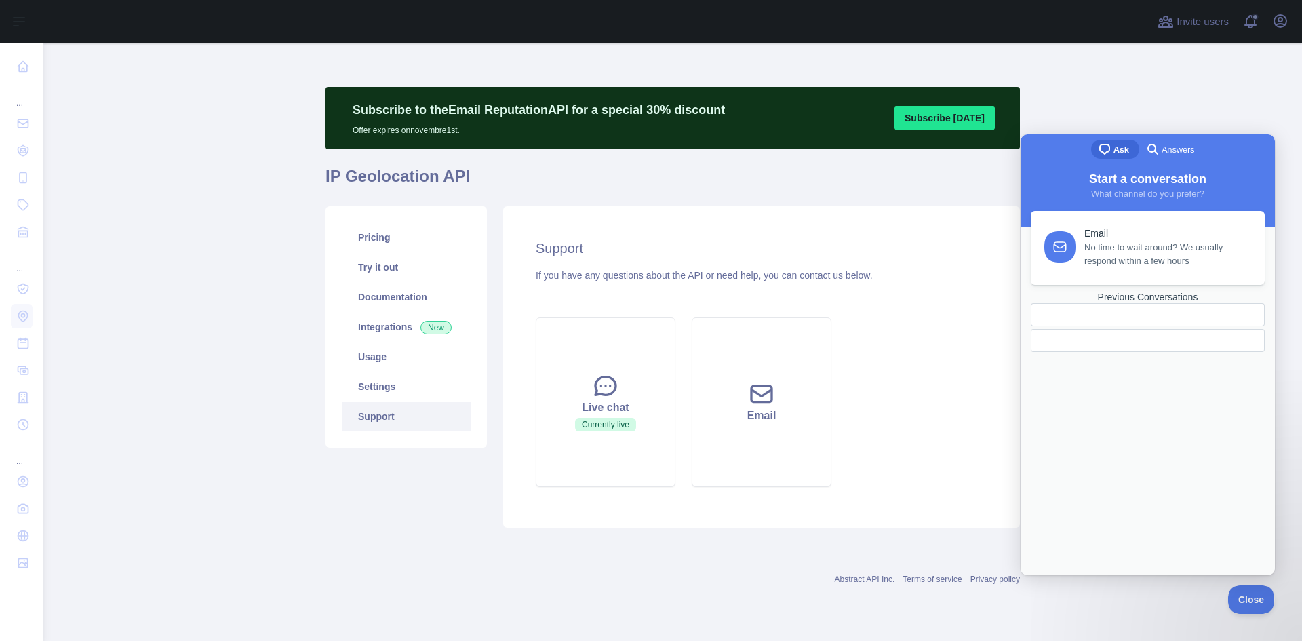
click at [1140, 243] on span "No time to wait around? We usually respond within a few hours" at bounding box center [1167, 254] width 165 height 27
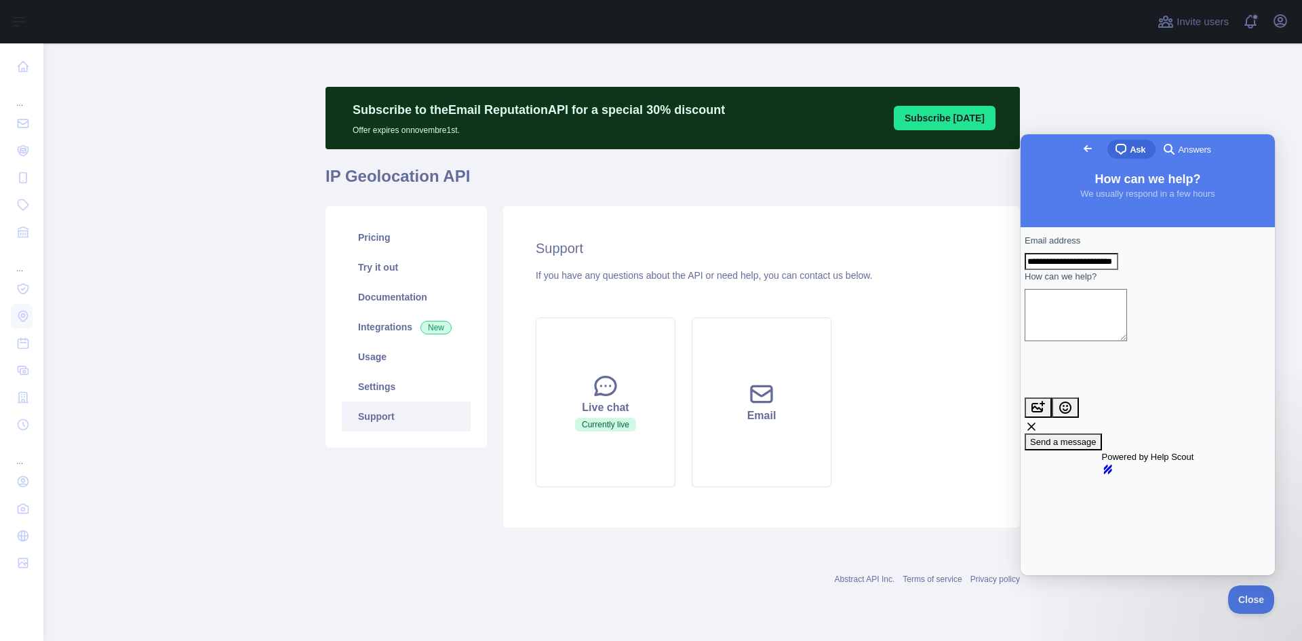
click at [1050, 140] on div "Go back chat-square Ask search-medium Answers" at bounding box center [1148, 150] width 254 height 33
click at [1080, 148] on span "Go back" at bounding box center [1088, 148] width 16 height 16
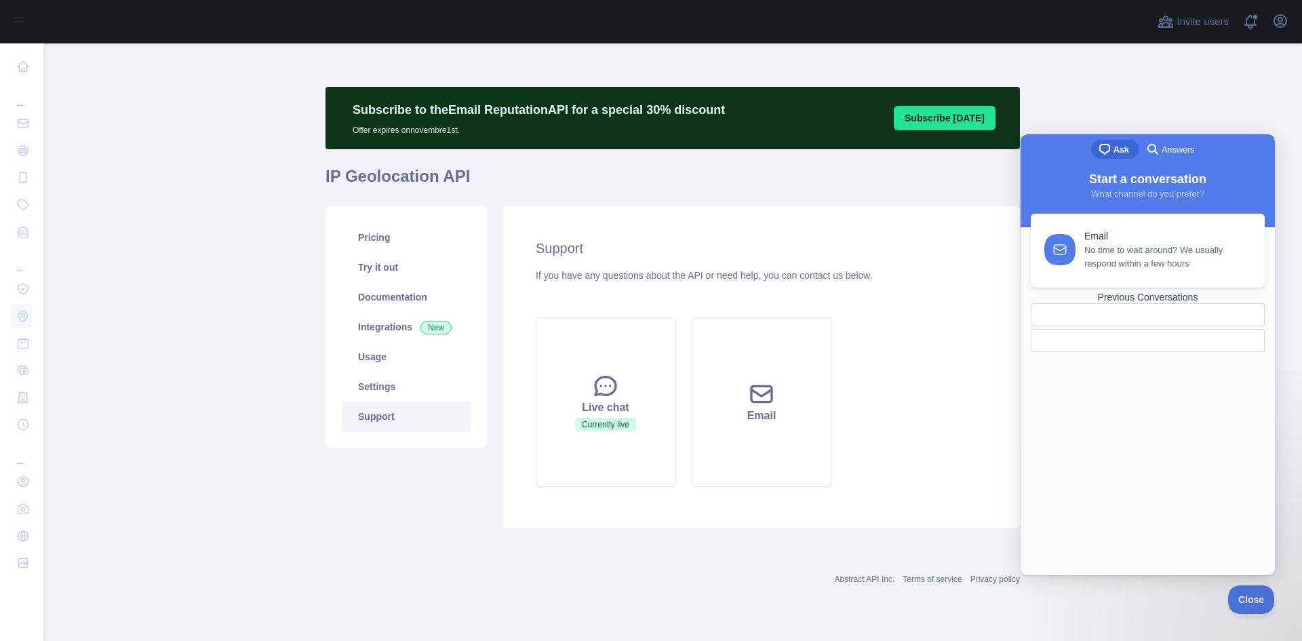
click at [1123, 274] on link "Previous Conversations" at bounding box center [1148, 322] width 234 height 60
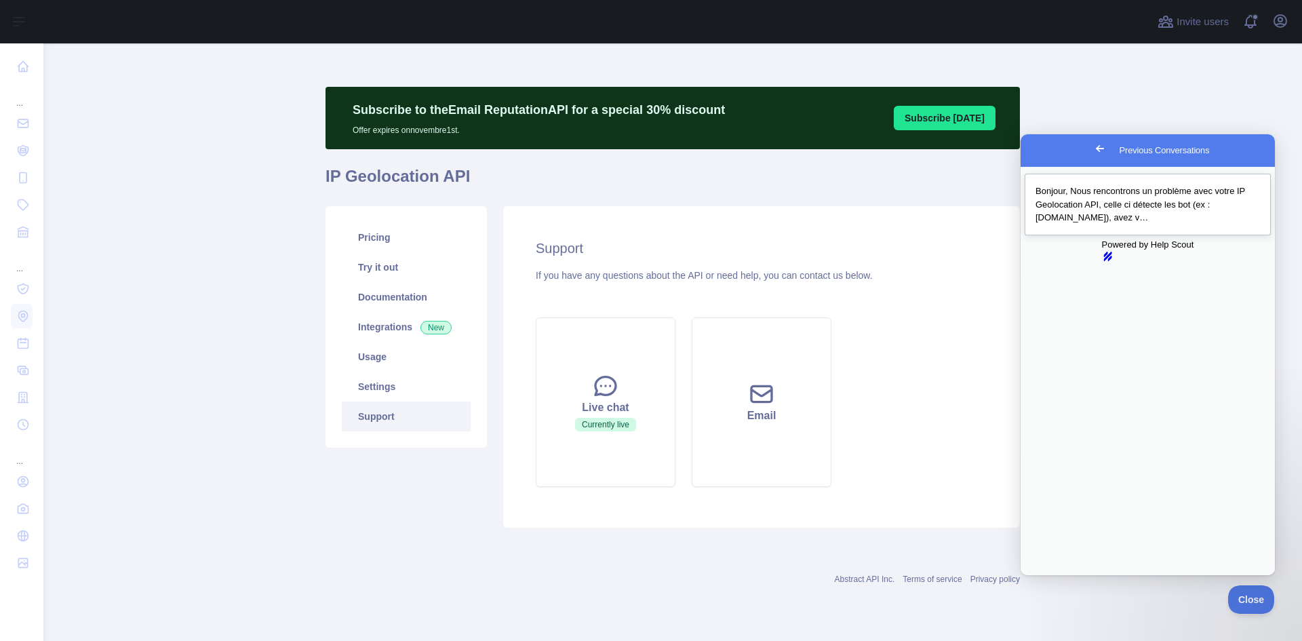
click at [1144, 208] on span "Bonjour, Nous rencontrons un problème avec votre IP Geolocation API, celle ci d…" at bounding box center [1141, 204] width 210 height 37
click at [892, 274] on link "Abstract API Inc." at bounding box center [865, 579] width 60 height 9
click at [640, 274] on div "Support If you have any questions about the API or need help, you can contact u…" at bounding box center [761, 367] width 517 height 322
click at [622, 274] on button "Live chat Currently live" at bounding box center [606, 402] width 140 height 170
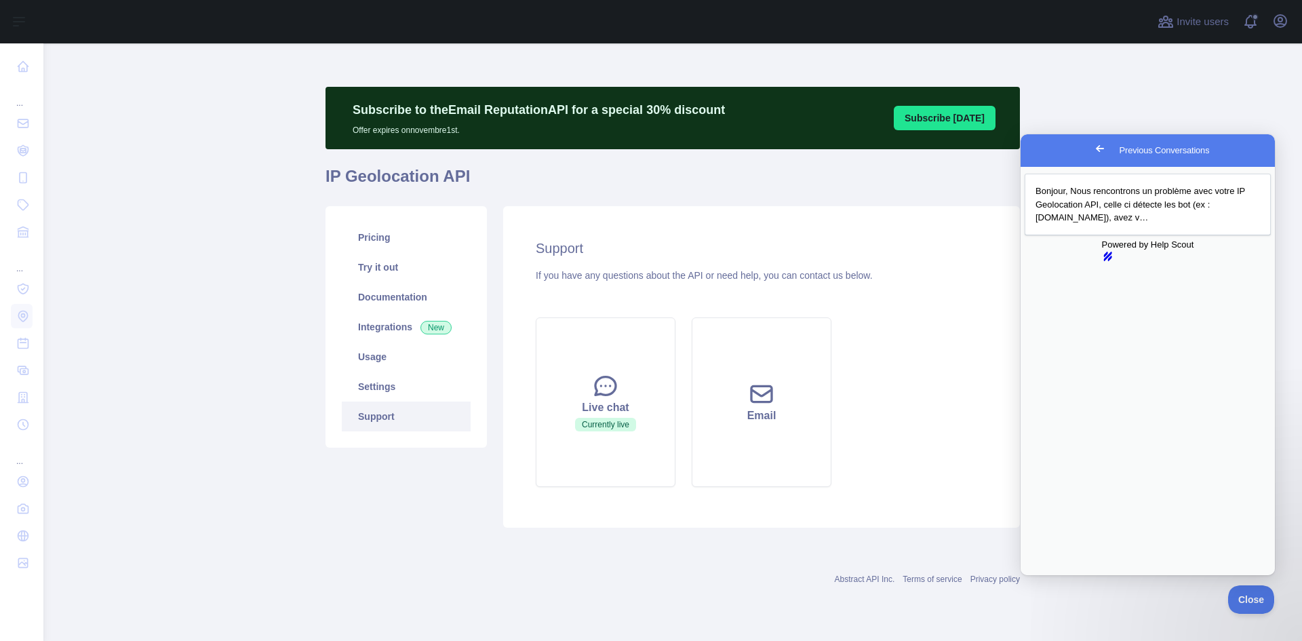
click at [1046, 274] on button "Close" at bounding box center [1034, 585] width 24 height 18
click at [1205, 197] on span "Bonjour, Nous rencontrons un problème avec votre IP Geolocation API, celle ci d…" at bounding box center [1141, 204] width 210 height 37
